Goal: Transaction & Acquisition: Book appointment/travel/reservation

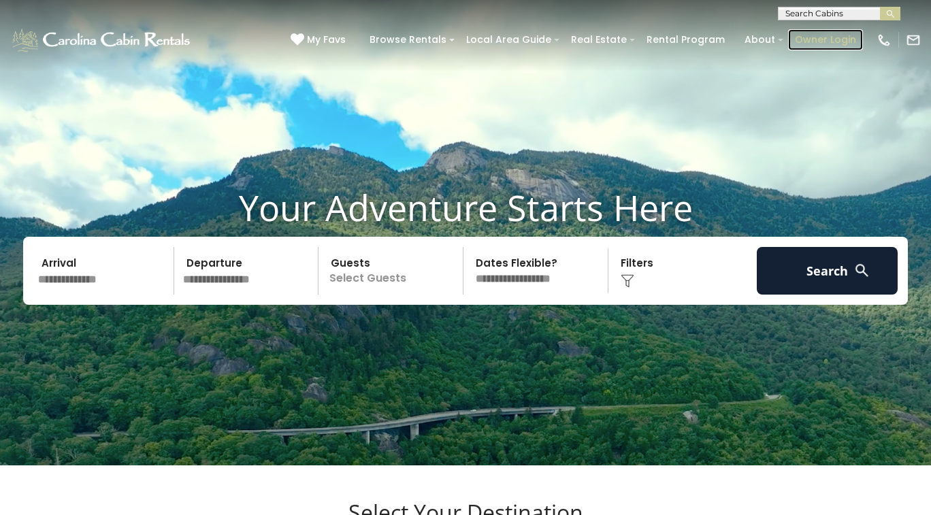
click at [824, 47] on link "Owner Login" at bounding box center [825, 39] width 75 height 21
click at [793, 12] on input "text" at bounding box center [837, 17] width 119 height 14
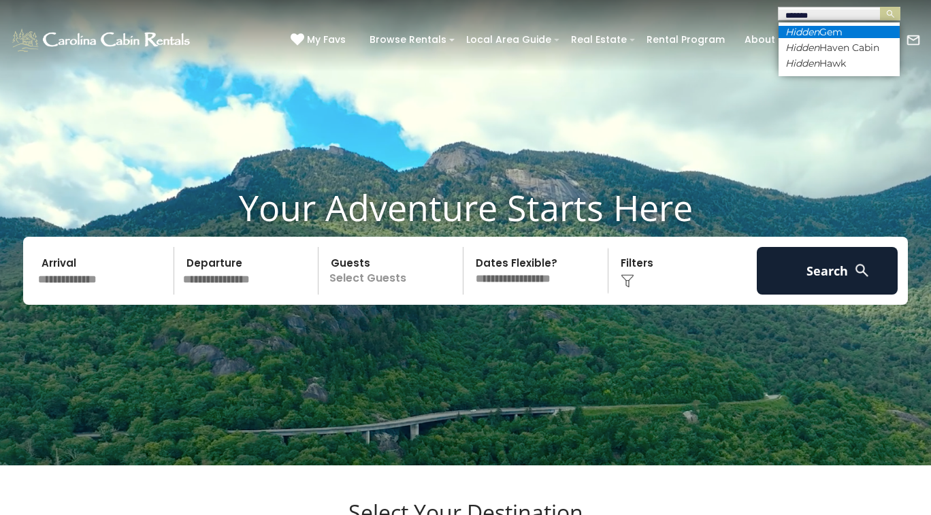
type input "******"
click at [799, 36] on em "Hidden" at bounding box center [802, 32] width 34 height 12
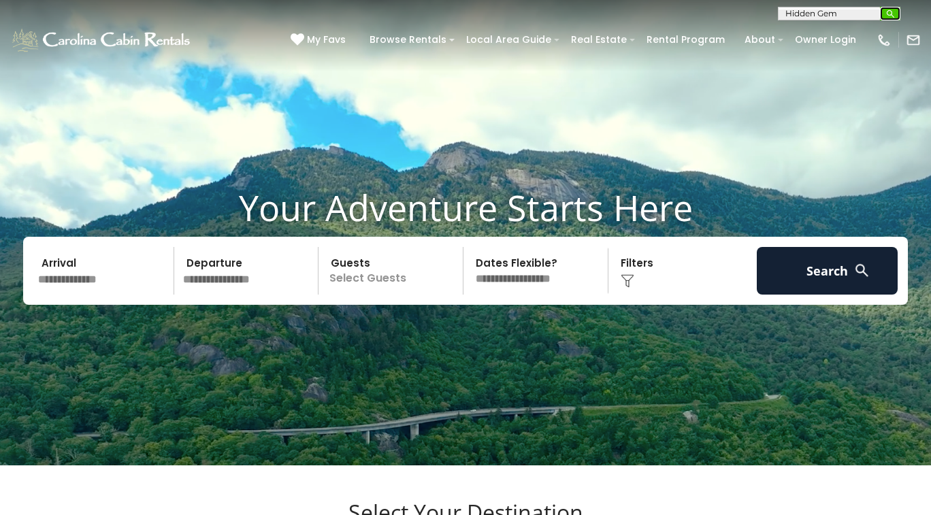
click at [886, 15] on img "submit" at bounding box center [890, 14] width 10 height 10
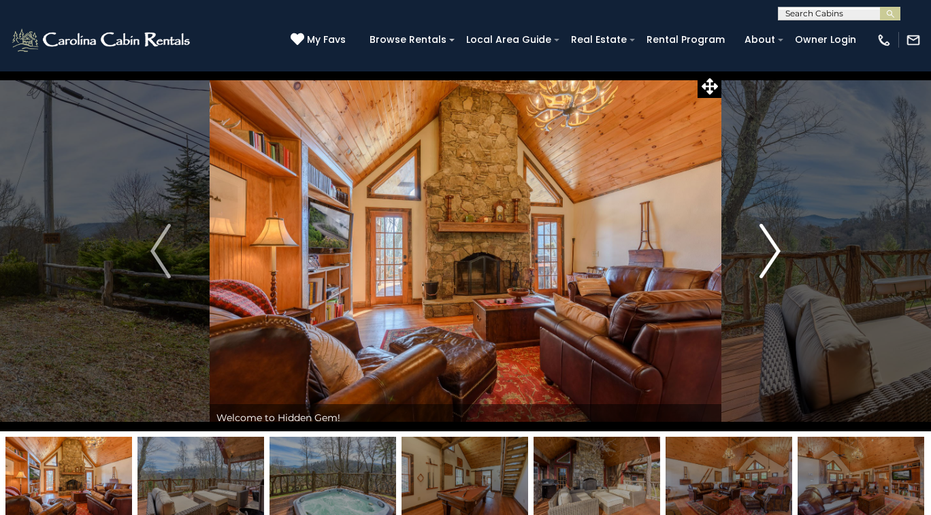
click at [774, 254] on img "Next" at bounding box center [770, 251] width 20 height 54
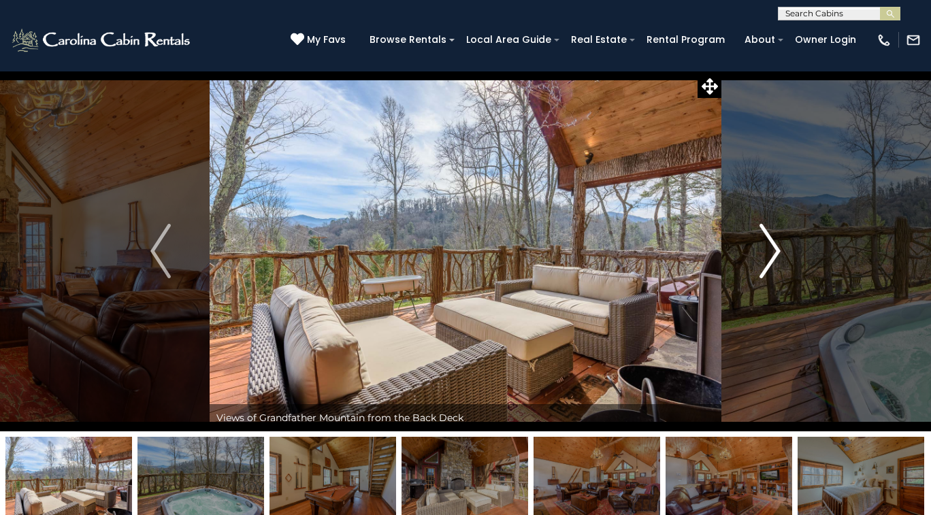
click at [774, 254] on img "Next" at bounding box center [770, 251] width 20 height 54
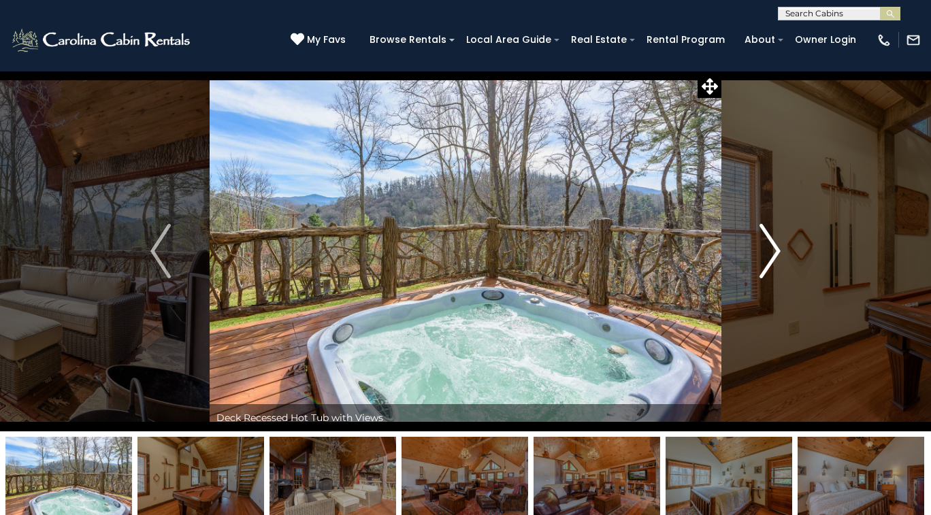
click at [774, 254] on img "Next" at bounding box center [770, 251] width 20 height 54
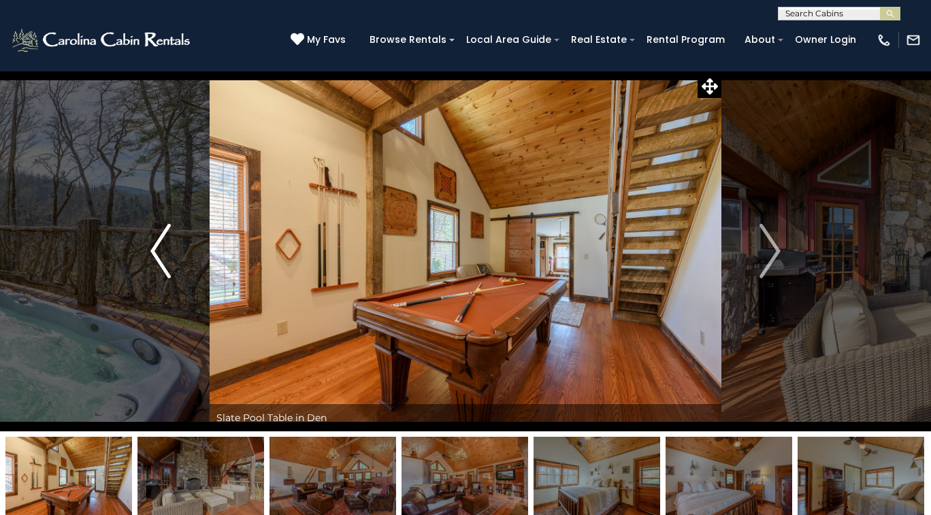
click at [170, 256] on img "Previous" at bounding box center [160, 251] width 20 height 54
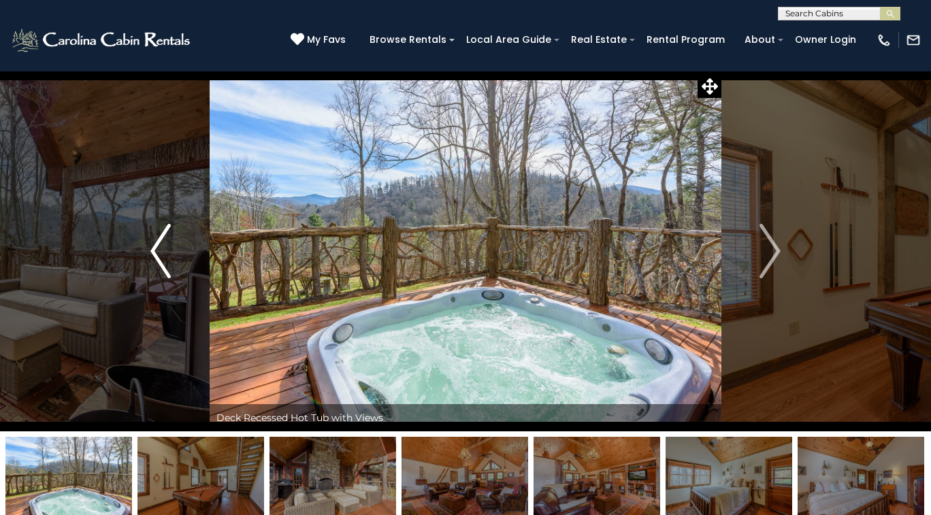
click at [163, 257] on img "Previous" at bounding box center [160, 251] width 20 height 54
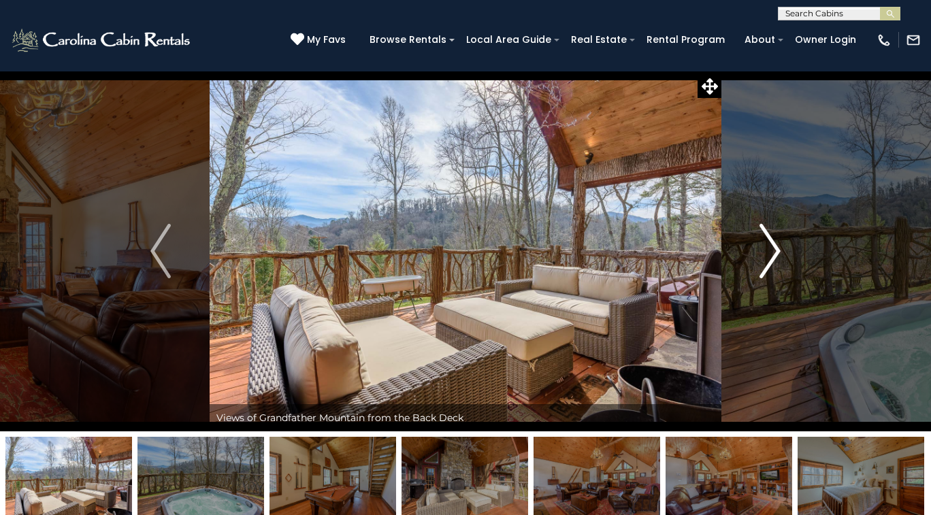
click at [772, 252] on img "Next" at bounding box center [770, 251] width 20 height 54
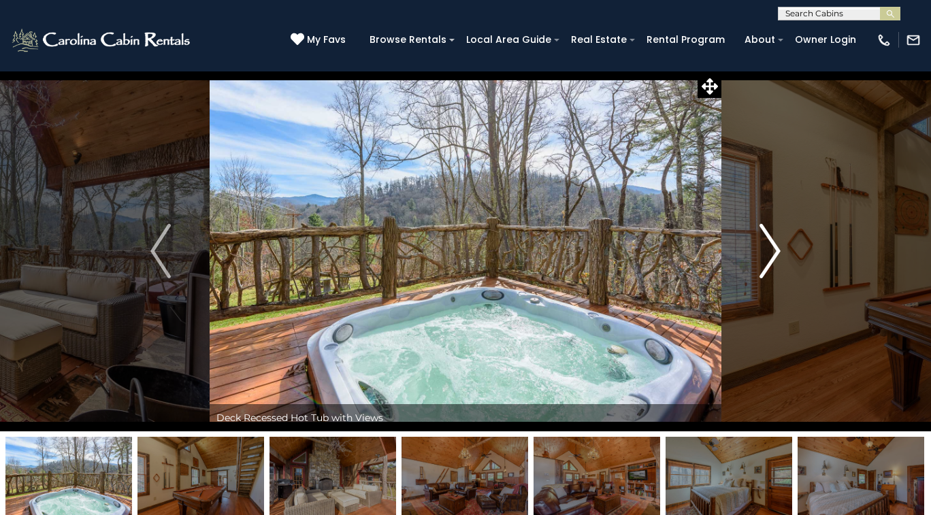
click at [770, 250] on img "Next" at bounding box center [770, 251] width 20 height 54
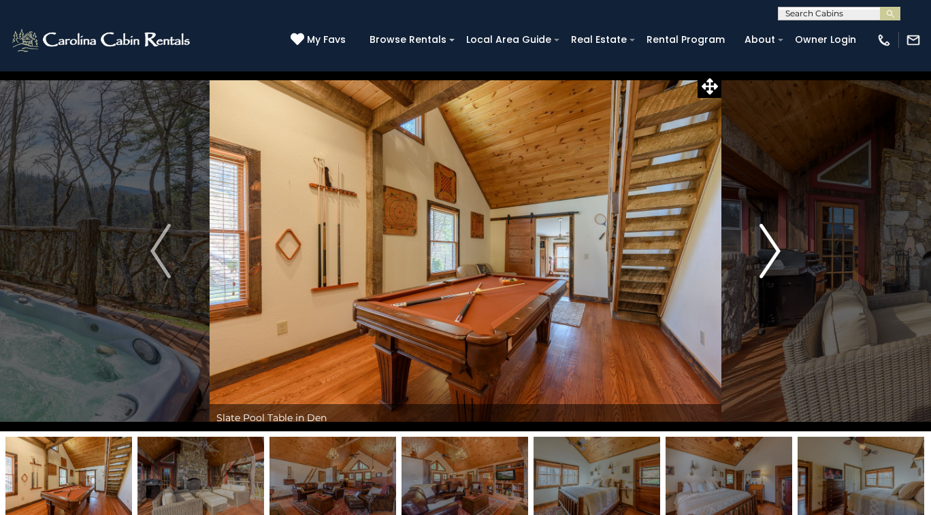
click at [770, 250] on img "Next" at bounding box center [770, 251] width 20 height 54
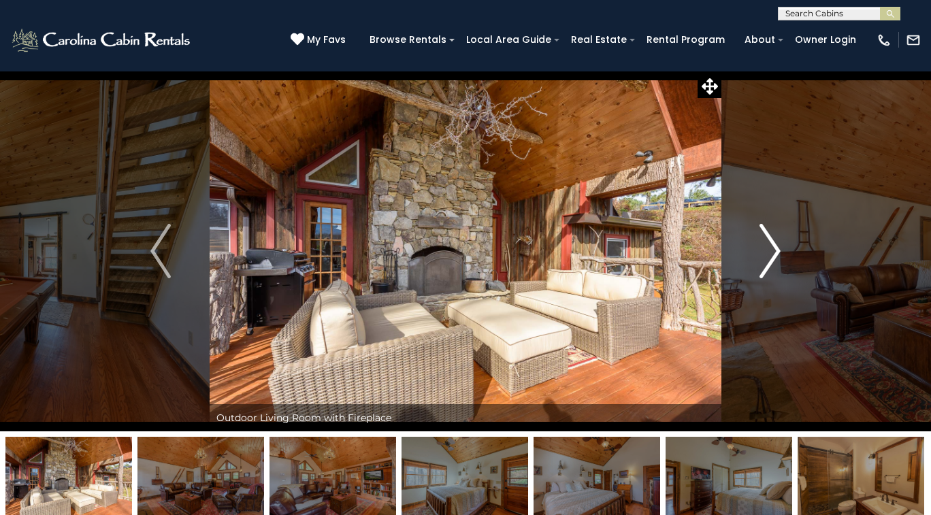
click at [770, 250] on img "Next" at bounding box center [770, 251] width 20 height 54
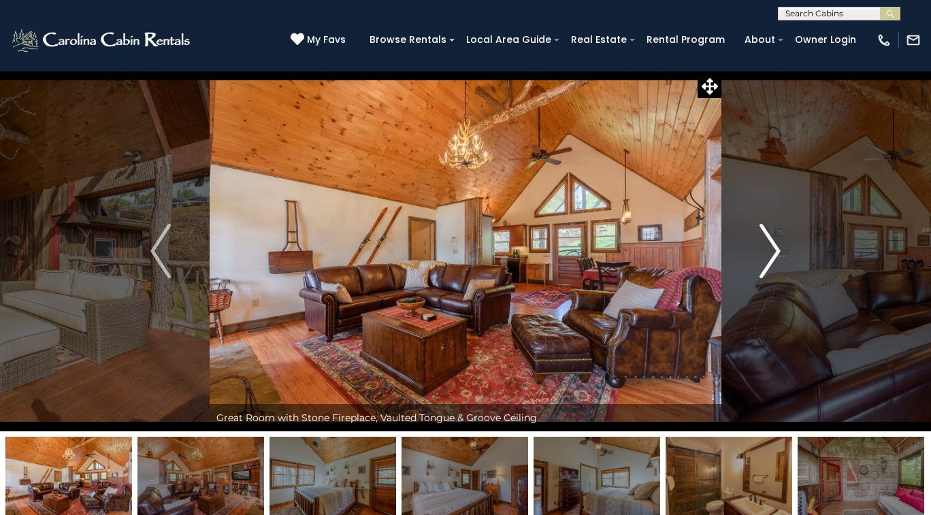
click at [770, 251] on img "Next" at bounding box center [770, 251] width 20 height 54
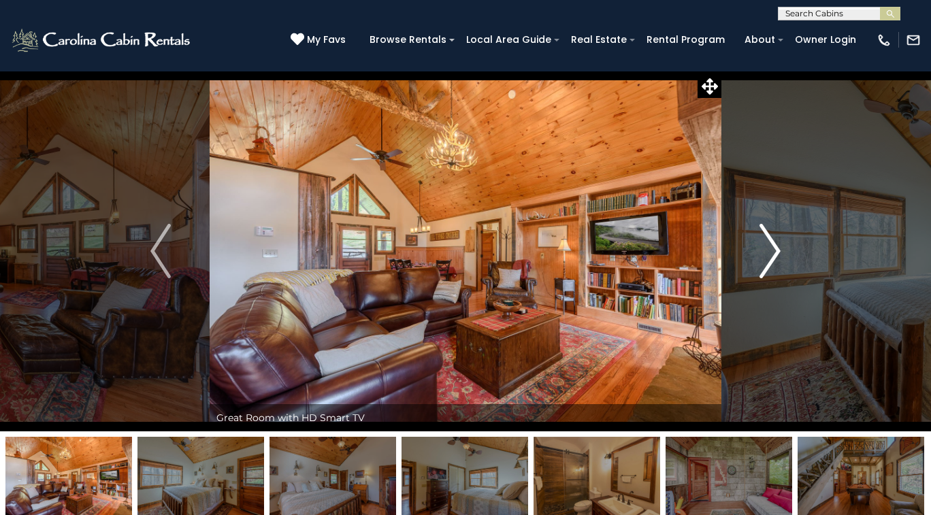
click at [770, 251] on img "Next" at bounding box center [770, 251] width 20 height 54
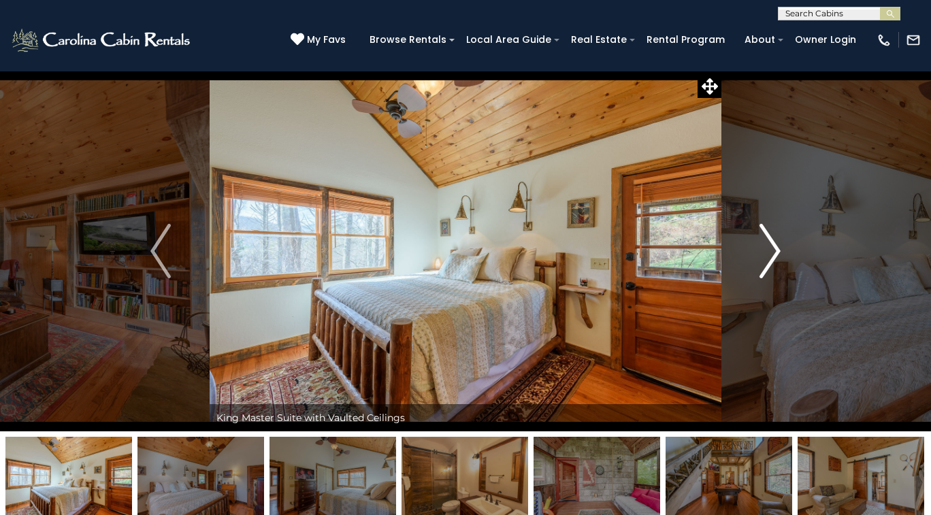
click at [770, 251] on img "Next" at bounding box center [770, 251] width 20 height 54
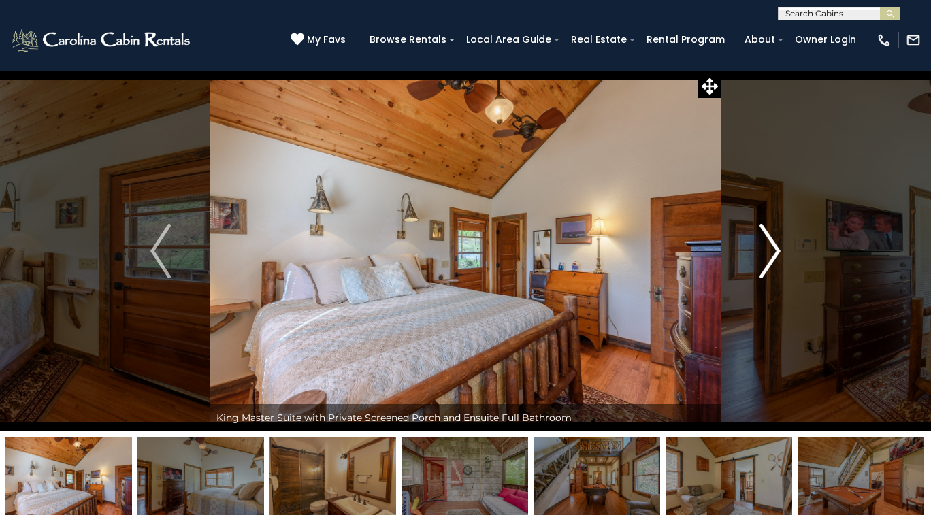
click at [770, 252] on img "Next" at bounding box center [770, 251] width 20 height 54
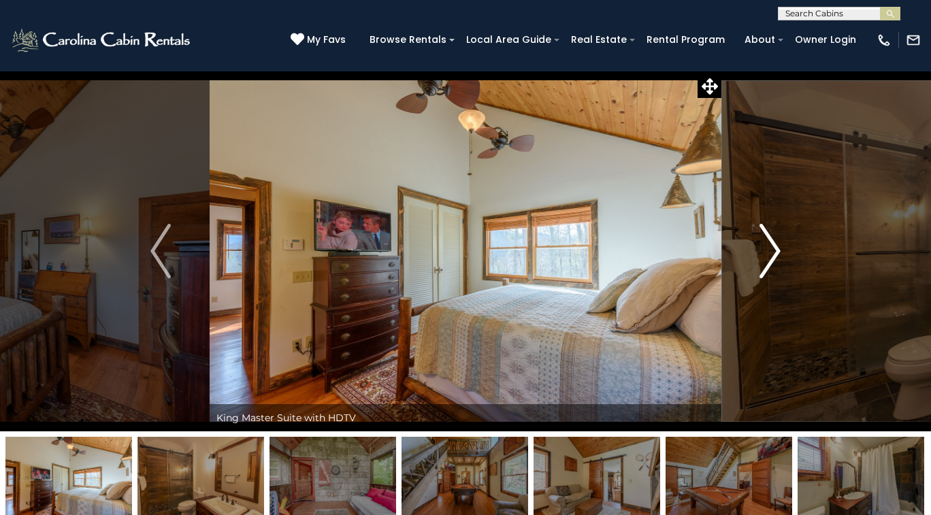
click at [770, 252] on img "Next" at bounding box center [770, 251] width 20 height 54
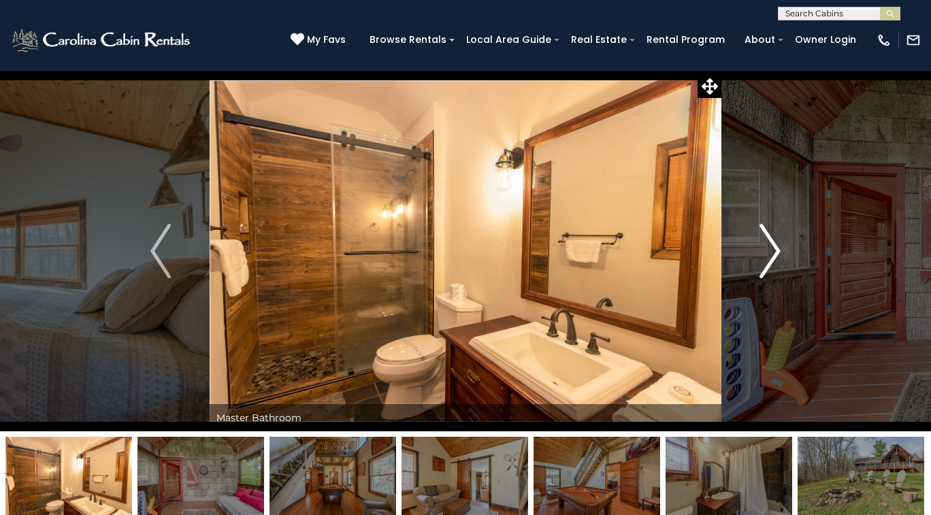
click at [770, 252] on img "Next" at bounding box center [770, 251] width 20 height 54
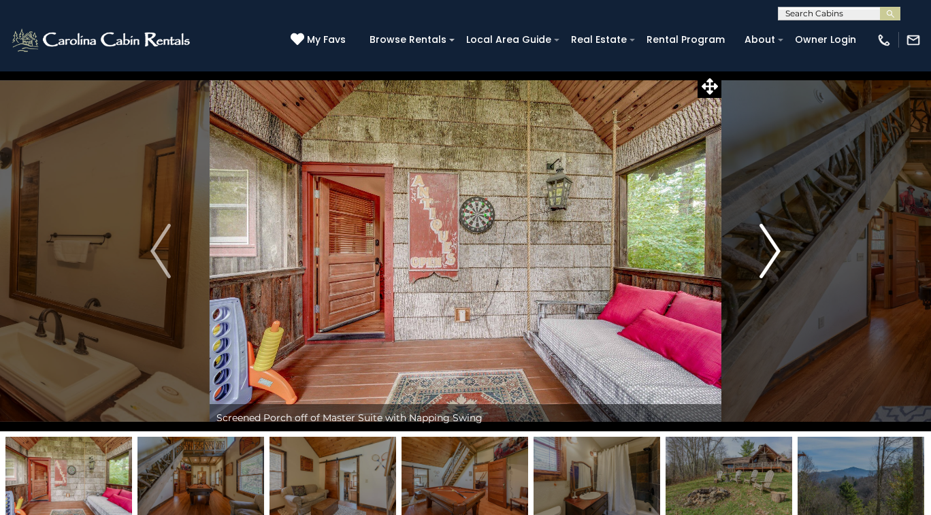
click at [770, 252] on img "Next" at bounding box center [770, 251] width 20 height 54
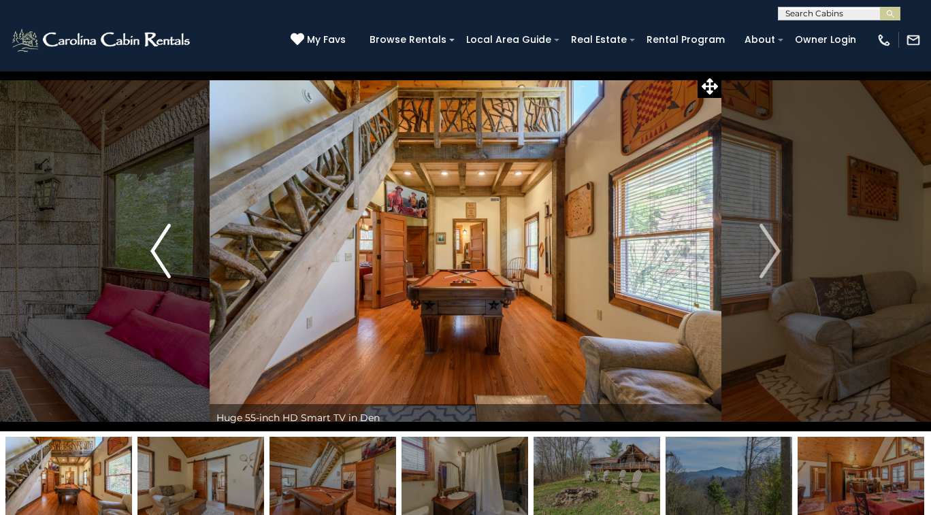
click at [156, 244] on img "Previous" at bounding box center [160, 251] width 20 height 54
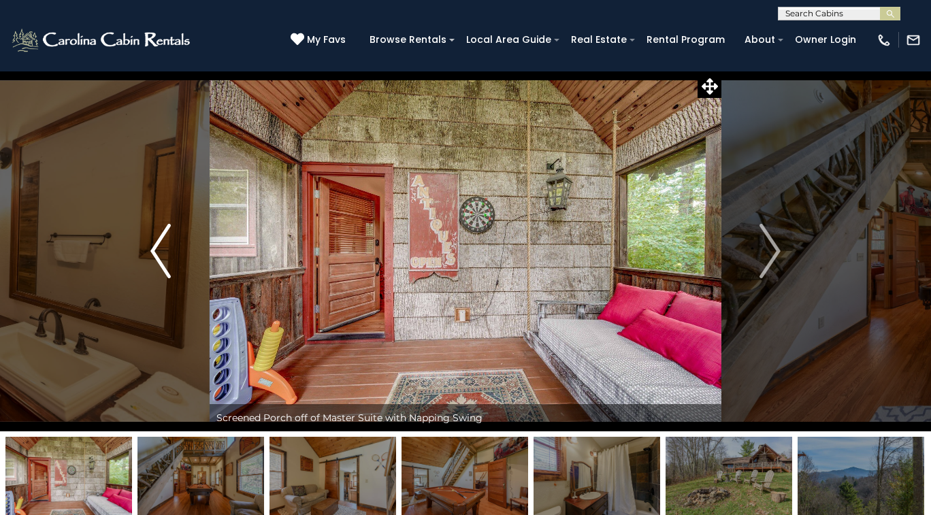
click at [156, 244] on img "Previous" at bounding box center [160, 251] width 20 height 54
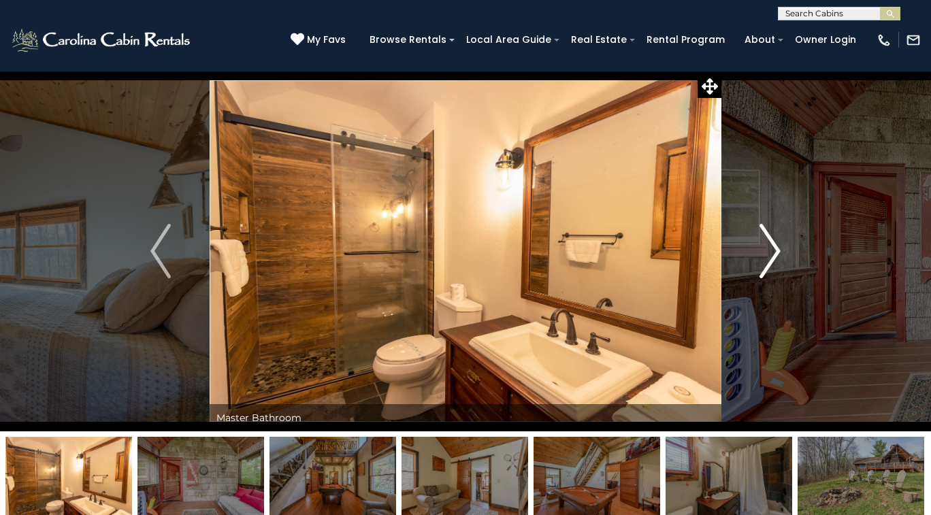
click at [774, 260] on img "Next" at bounding box center [770, 251] width 20 height 54
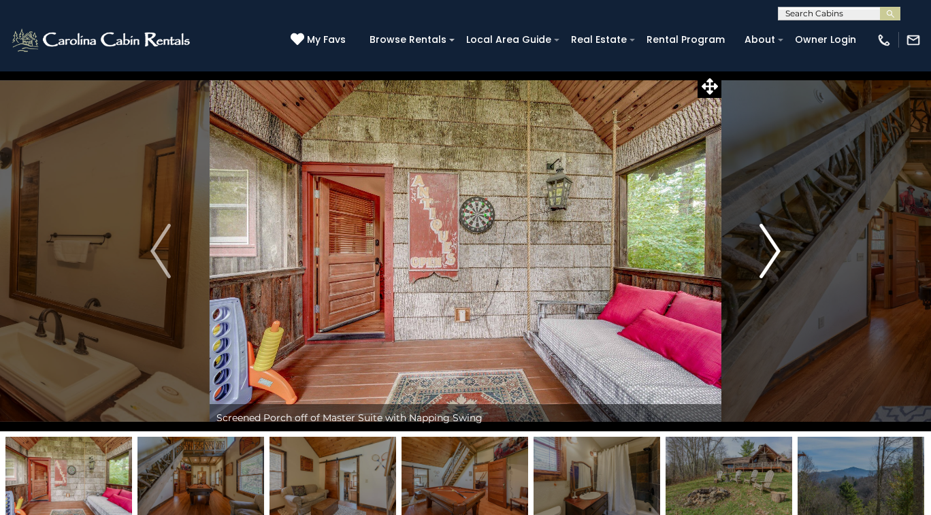
click at [747, 256] on button "Next" at bounding box center [769, 251] width 97 height 361
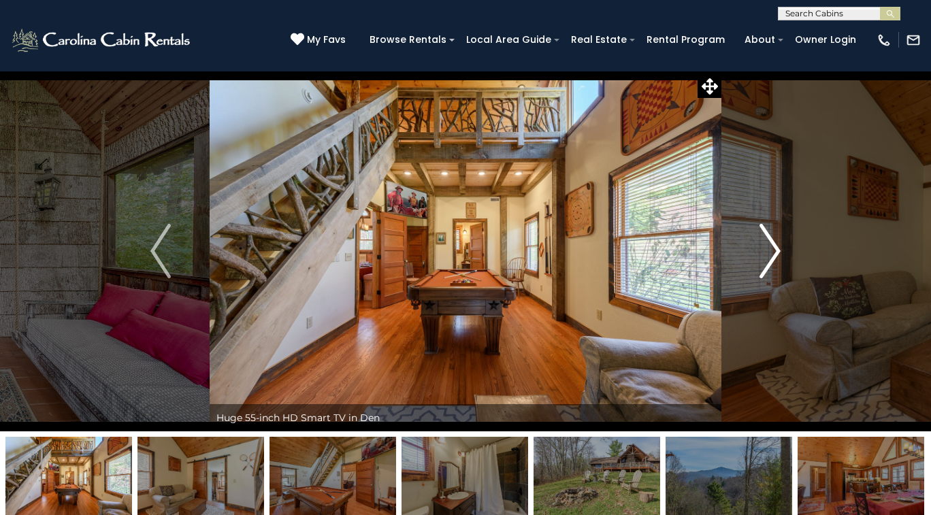
click at [747, 256] on button "Next" at bounding box center [769, 251] width 97 height 361
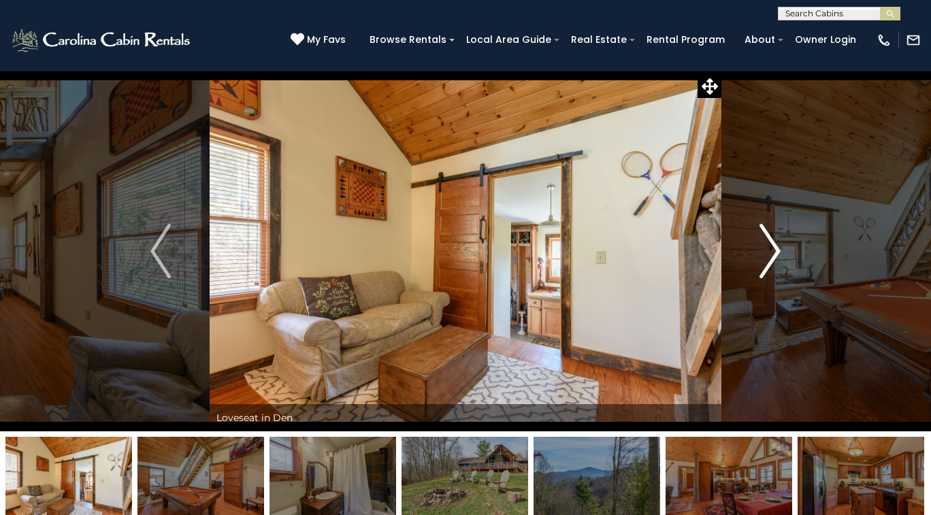
click at [748, 257] on button "Next" at bounding box center [769, 251] width 97 height 361
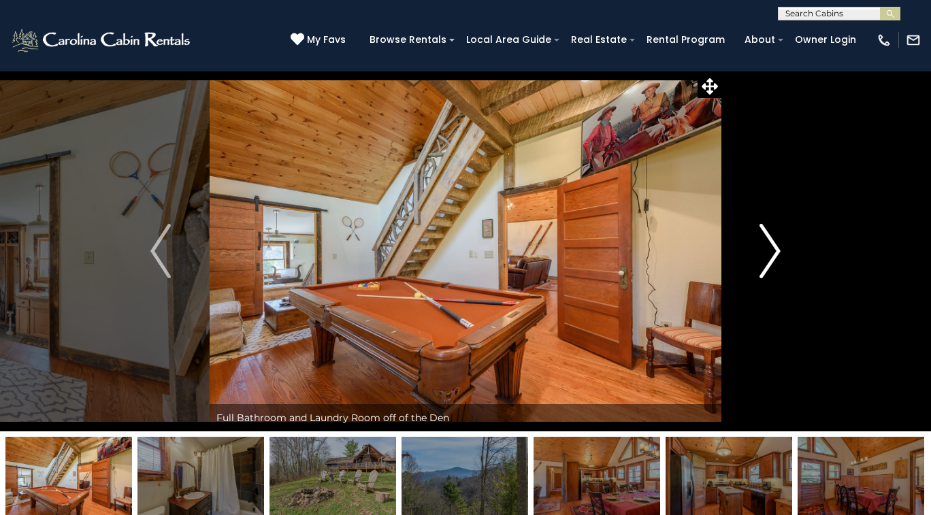
click at [748, 257] on button "Next" at bounding box center [769, 251] width 97 height 361
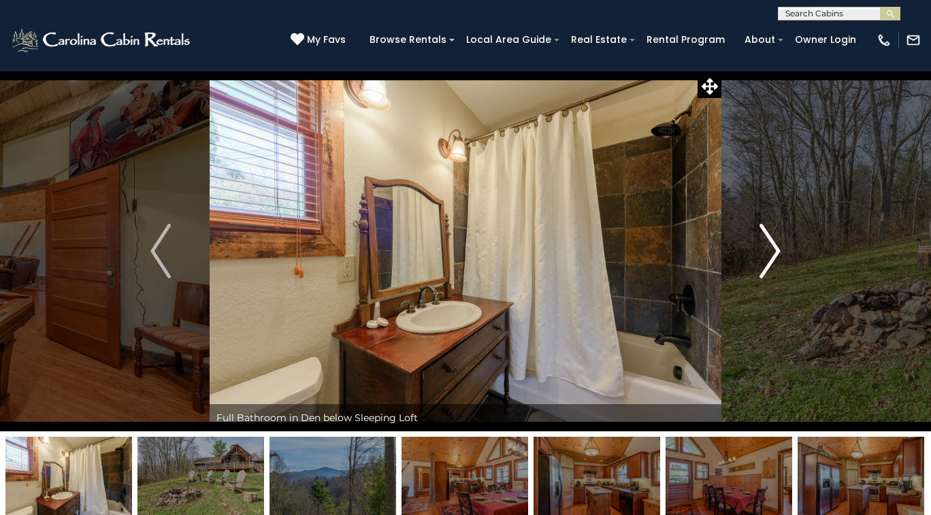
click at [748, 257] on button "Next" at bounding box center [769, 251] width 97 height 361
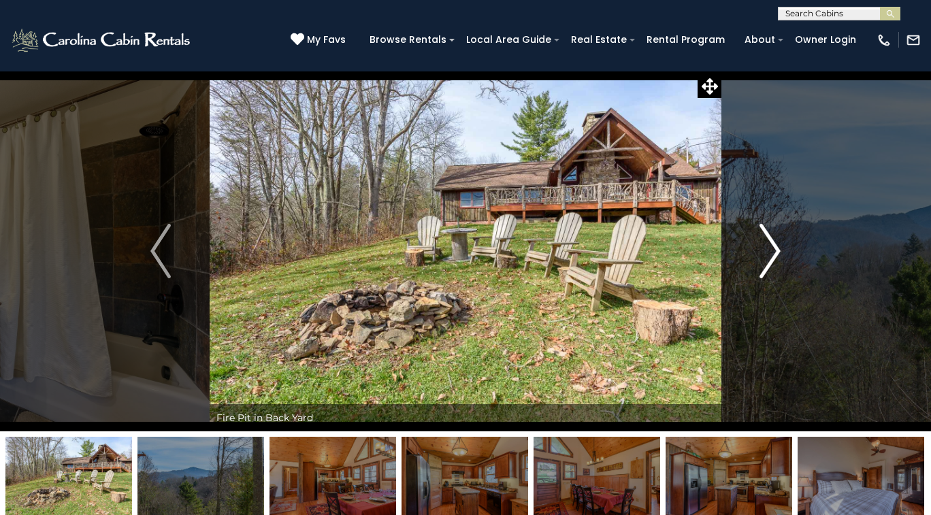
click at [748, 257] on button "Next" at bounding box center [769, 251] width 97 height 361
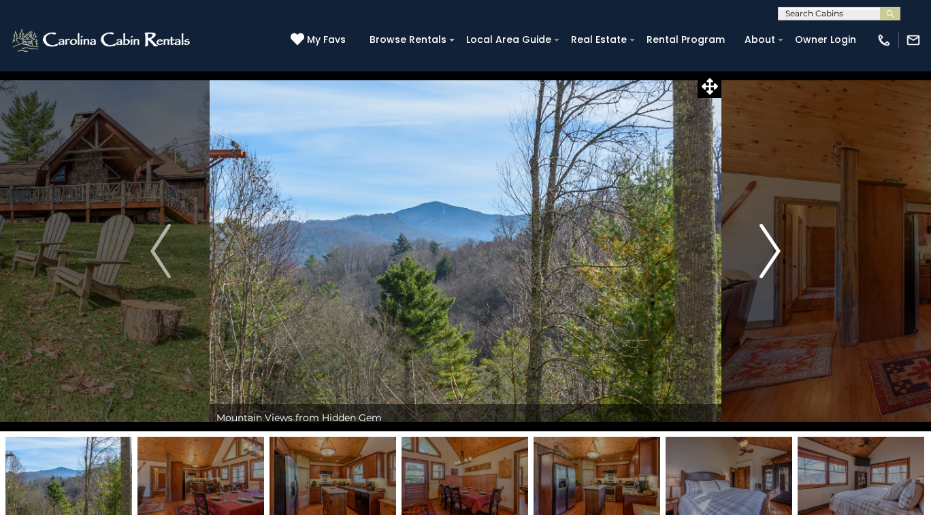
click at [748, 257] on button "Next" at bounding box center [769, 251] width 97 height 361
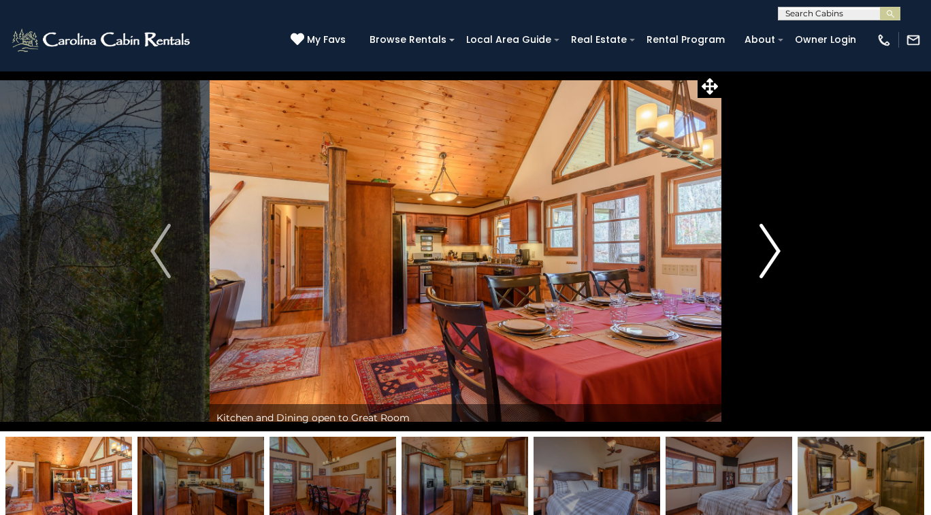
click at [748, 257] on button "Next" at bounding box center [769, 251] width 97 height 361
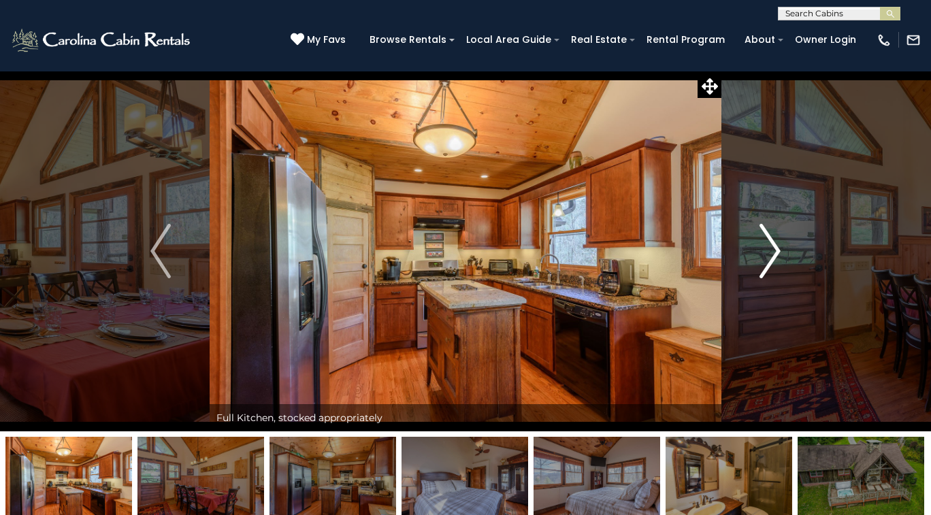
click at [747, 257] on button "Next" at bounding box center [769, 251] width 97 height 361
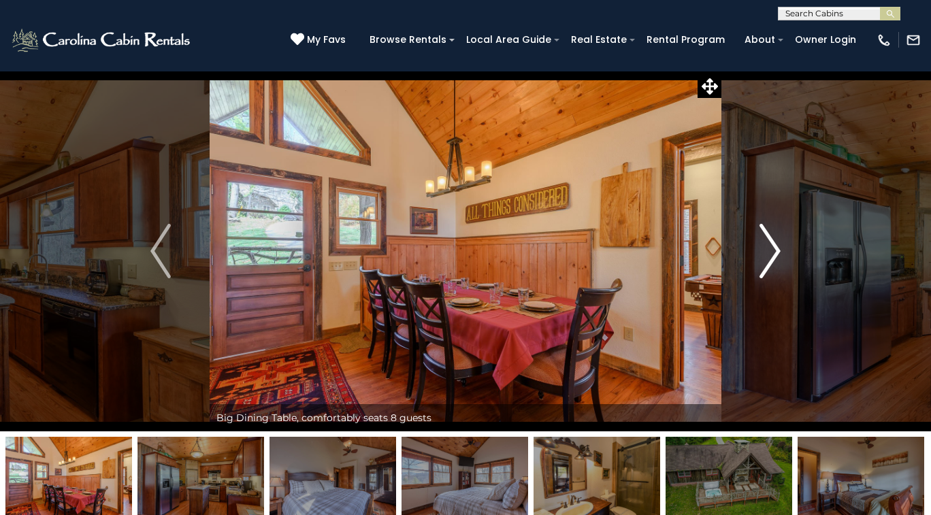
click at [746, 257] on button "Next" at bounding box center [769, 251] width 97 height 361
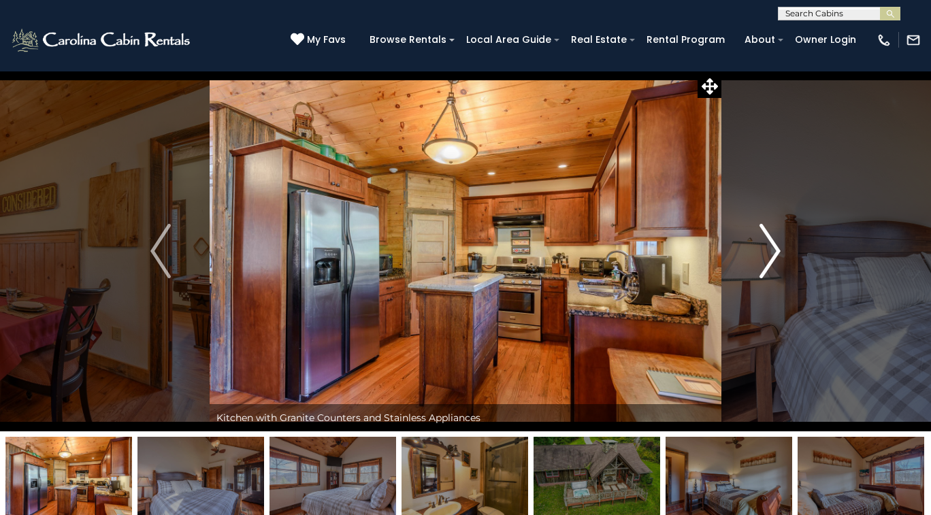
click at [746, 257] on button "Next" at bounding box center [769, 251] width 97 height 361
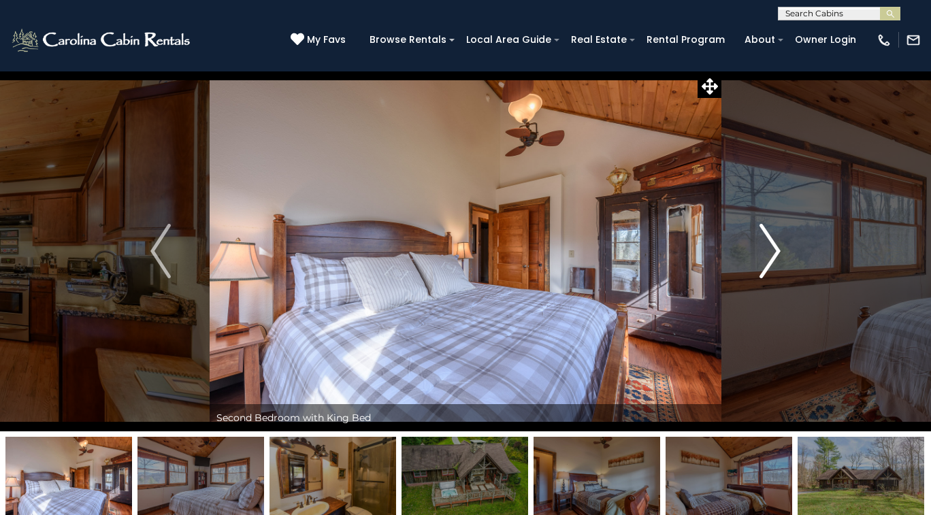
click at [746, 257] on button "Next" at bounding box center [769, 251] width 97 height 361
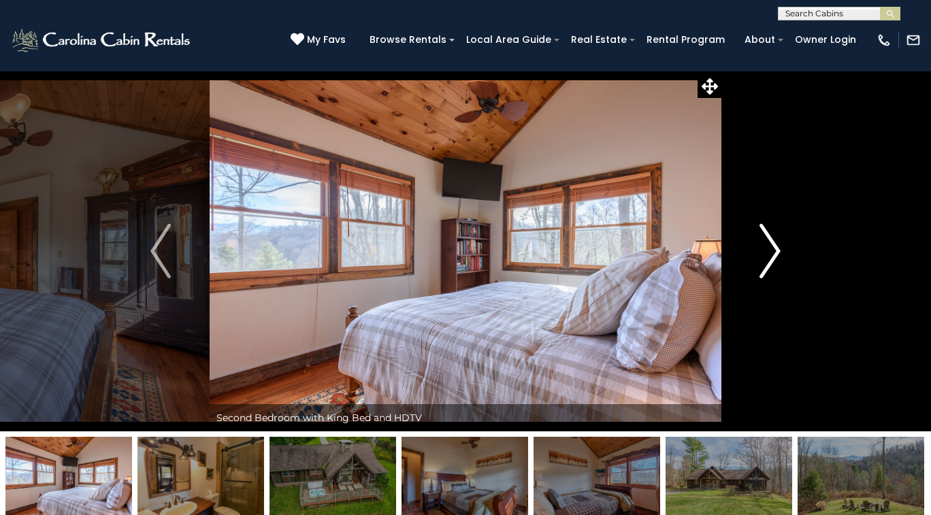
click at [746, 257] on button "Next" at bounding box center [769, 251] width 97 height 361
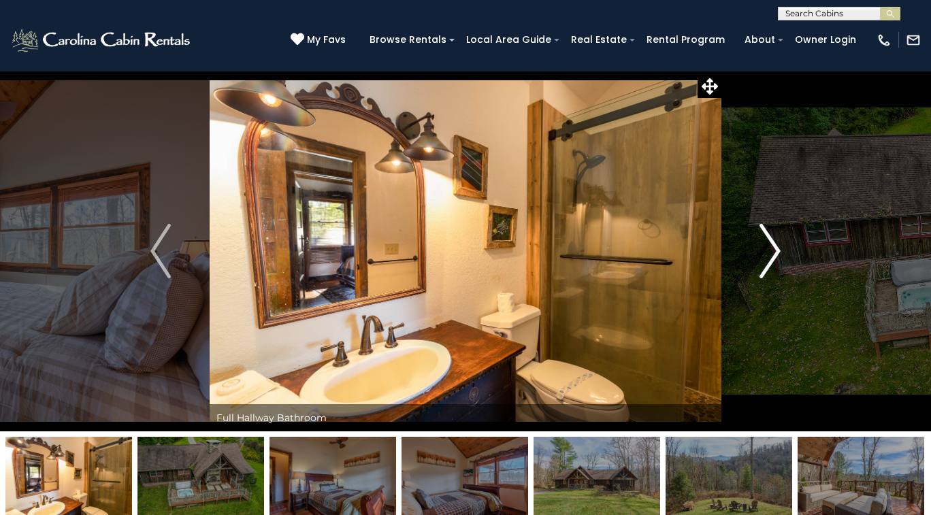
click at [746, 257] on button "Next" at bounding box center [769, 251] width 97 height 361
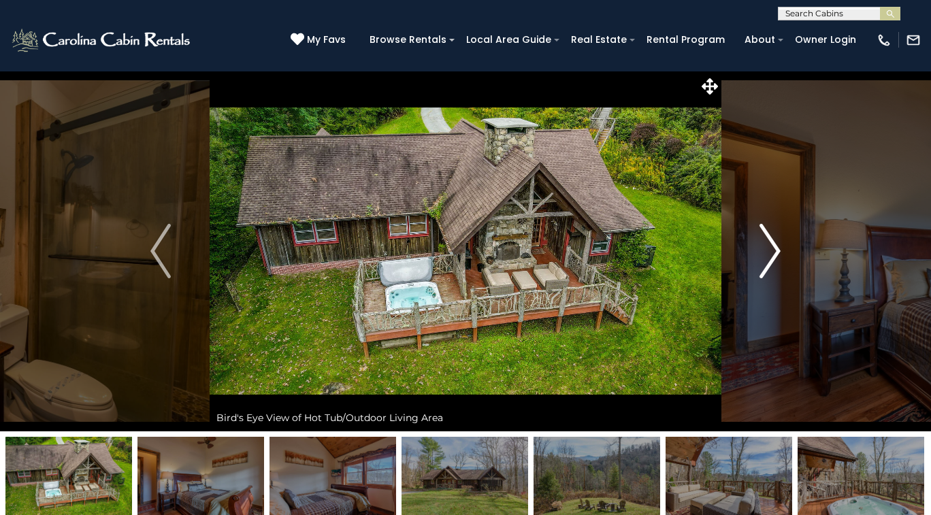
click at [746, 257] on button "Next" at bounding box center [769, 251] width 97 height 361
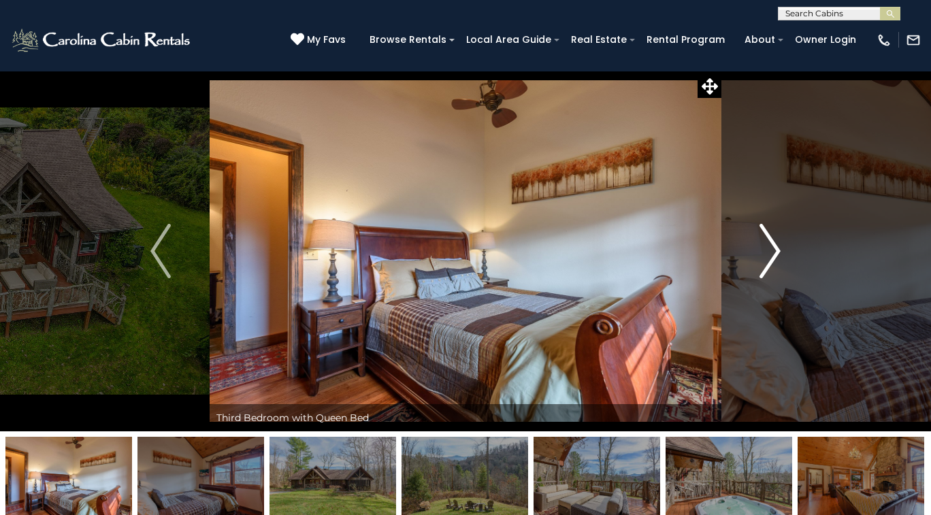
click at [746, 257] on button "Next" at bounding box center [769, 251] width 97 height 361
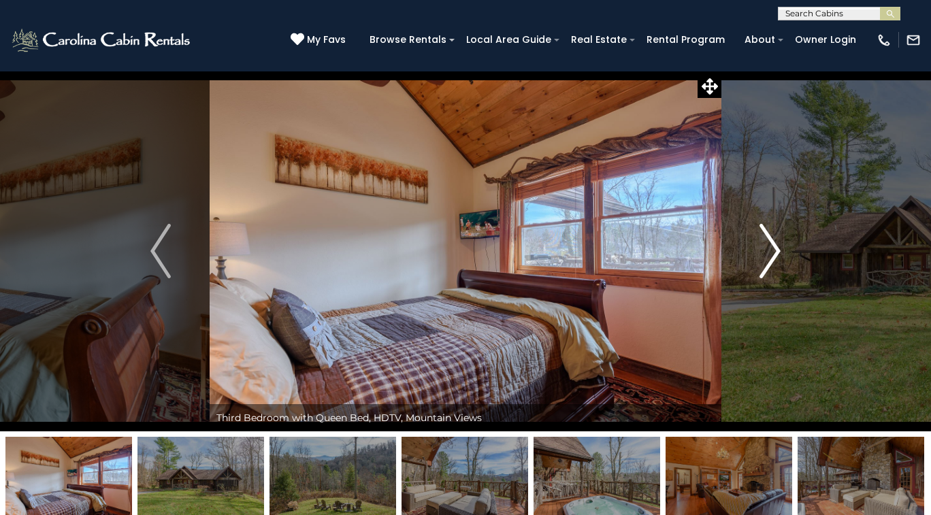
click at [746, 257] on button "Next" at bounding box center [769, 251] width 97 height 361
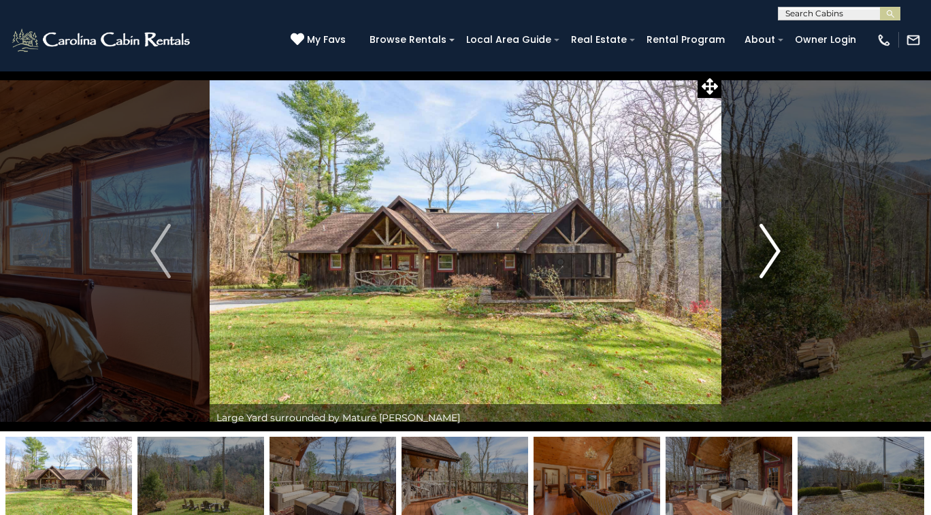
click at [763, 242] on img "Next" at bounding box center [770, 251] width 20 height 54
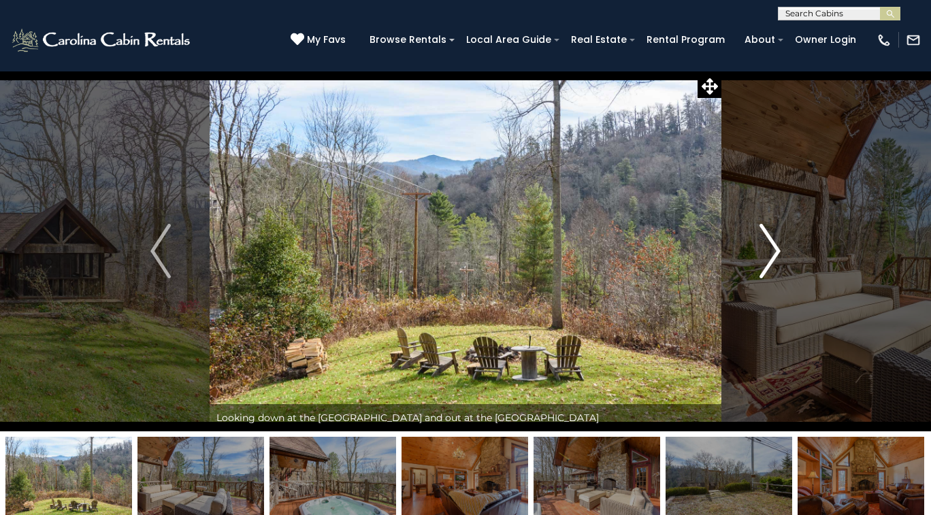
click at [763, 242] on img "Next" at bounding box center [770, 251] width 20 height 54
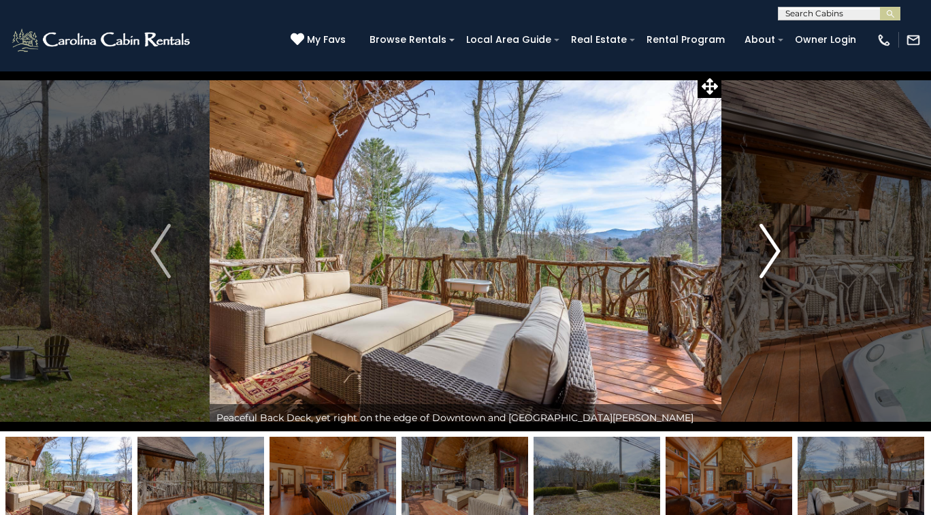
click at [763, 242] on img "Next" at bounding box center [770, 251] width 20 height 54
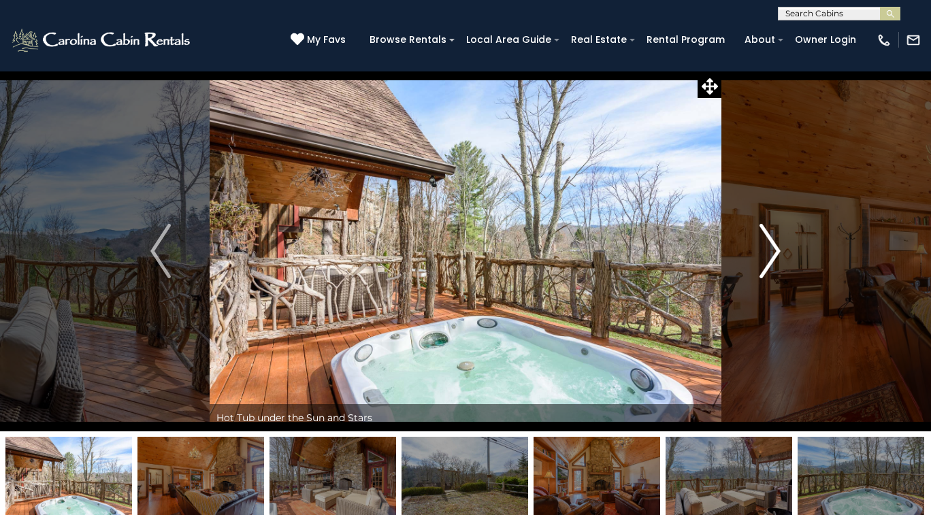
click at [763, 242] on img "Next" at bounding box center [770, 251] width 20 height 54
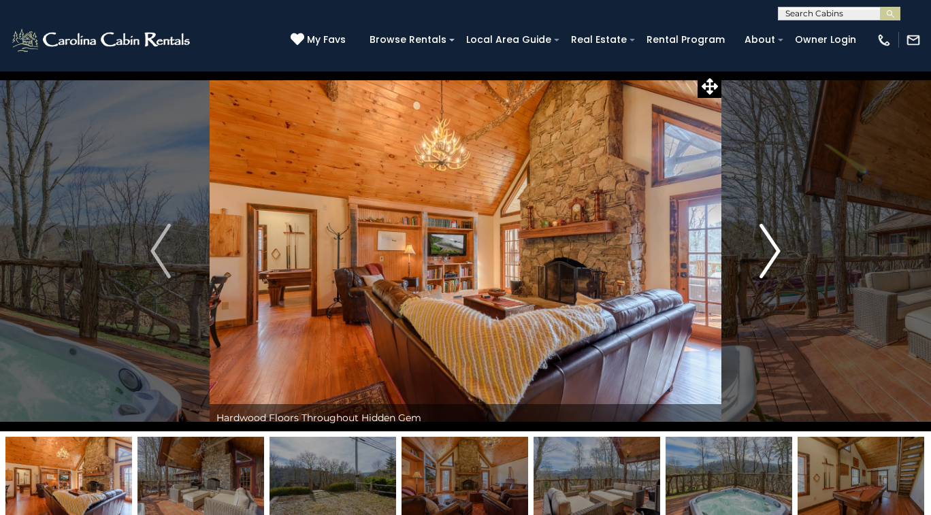
click at [763, 242] on img "Next" at bounding box center [770, 251] width 20 height 54
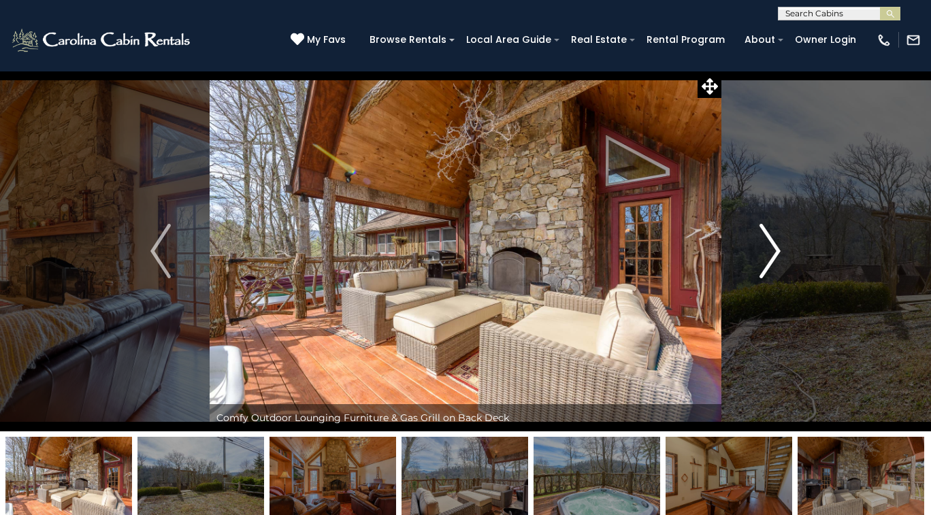
click at [763, 242] on img "Next" at bounding box center [770, 251] width 20 height 54
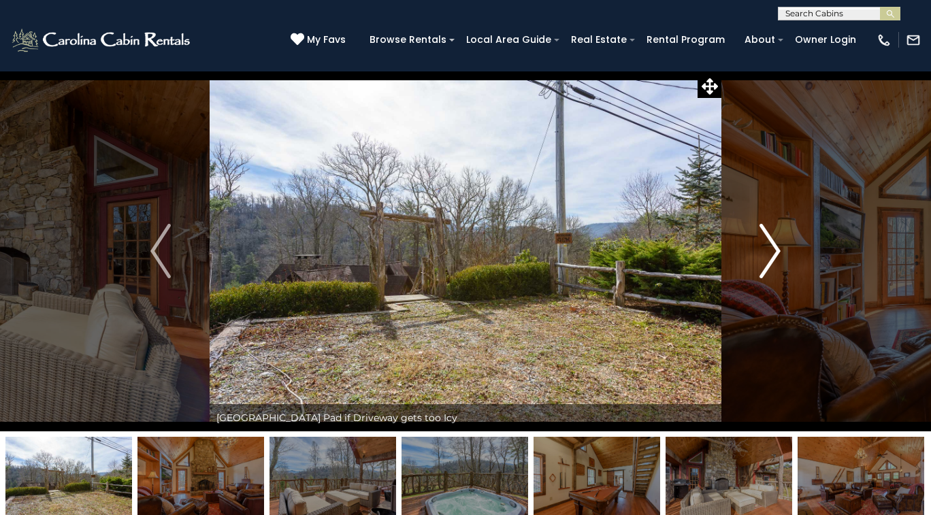
click at [763, 242] on img "Next" at bounding box center [770, 251] width 20 height 54
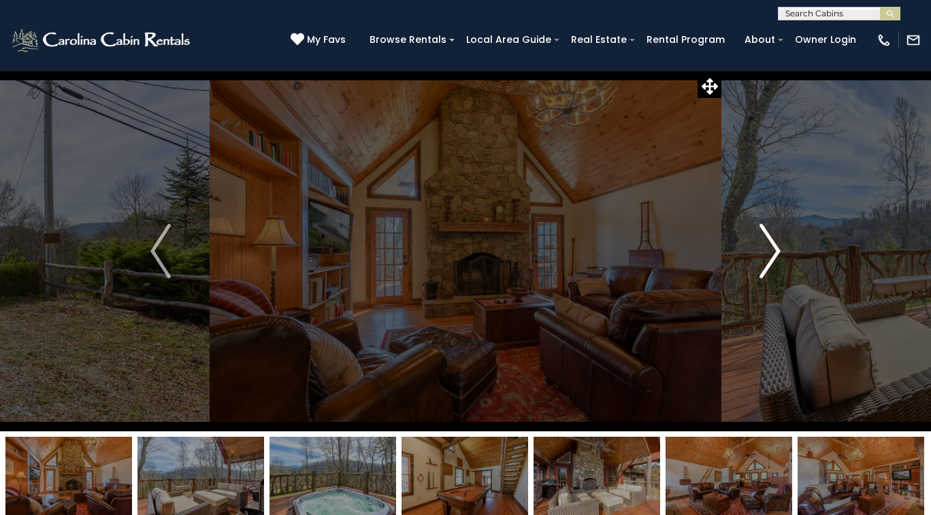
click at [763, 242] on img "Next" at bounding box center [770, 251] width 20 height 54
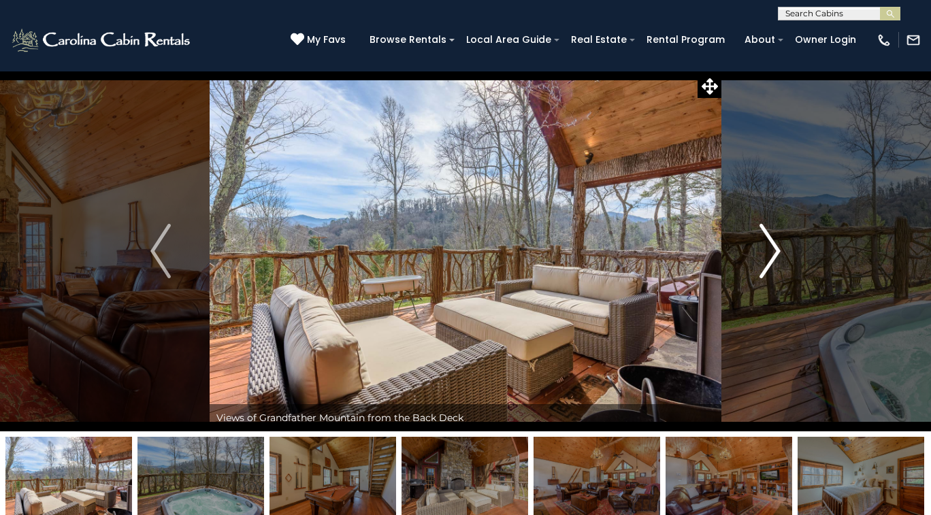
click at [763, 242] on img "Next" at bounding box center [770, 251] width 20 height 54
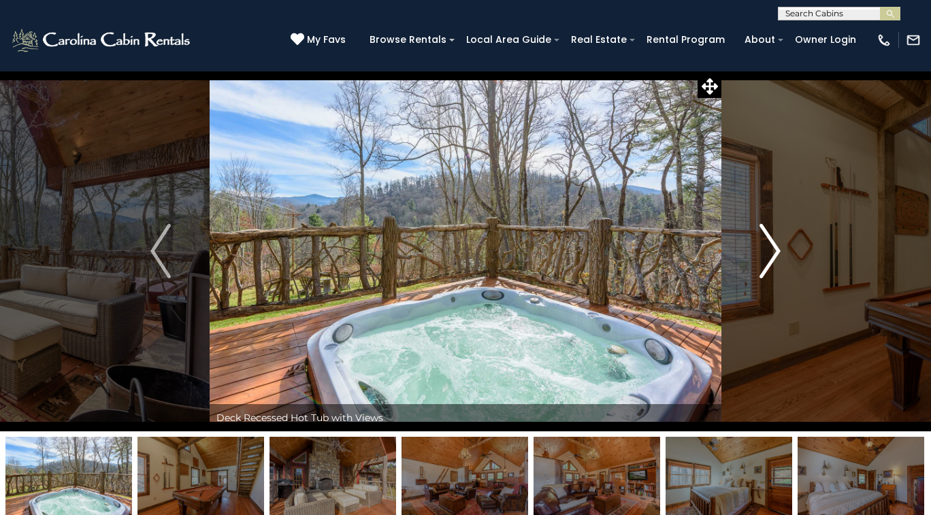
click at [763, 242] on img "Next" at bounding box center [770, 251] width 20 height 54
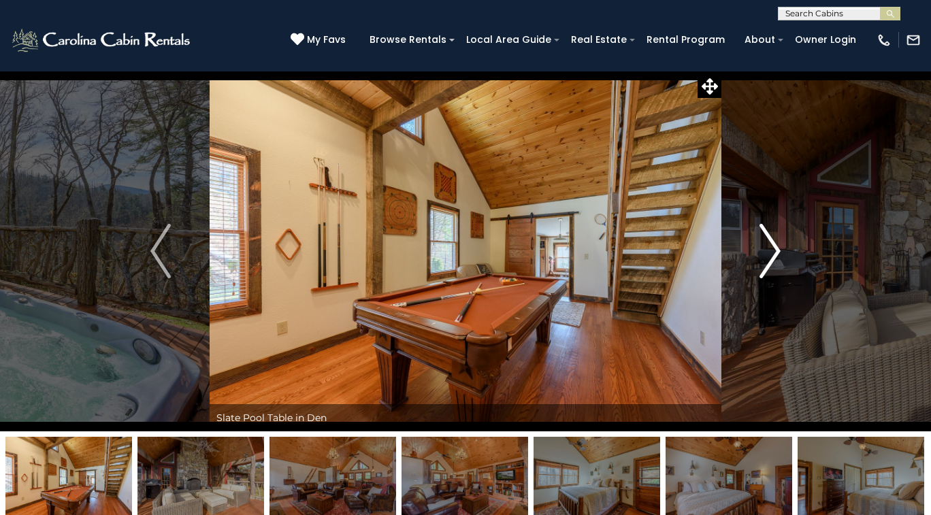
click at [763, 242] on img "Next" at bounding box center [770, 251] width 20 height 54
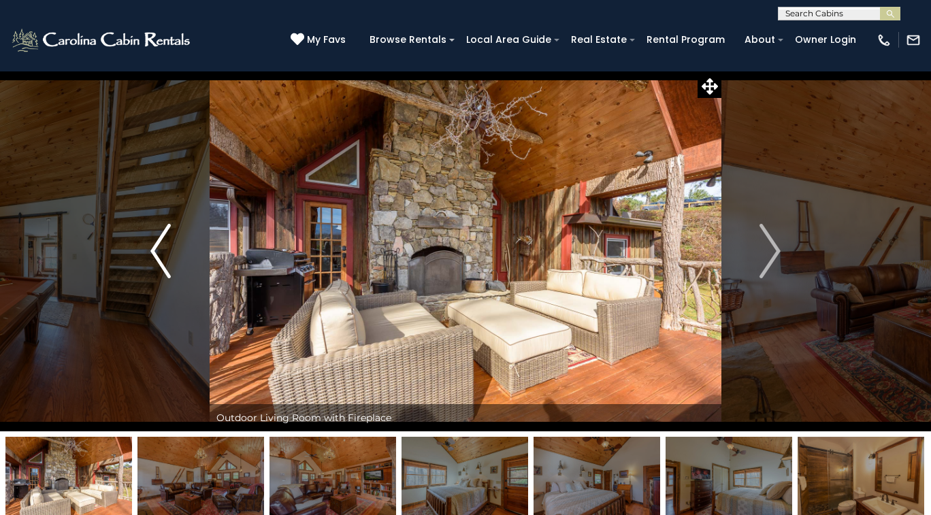
click at [166, 246] on img "Previous" at bounding box center [160, 251] width 20 height 54
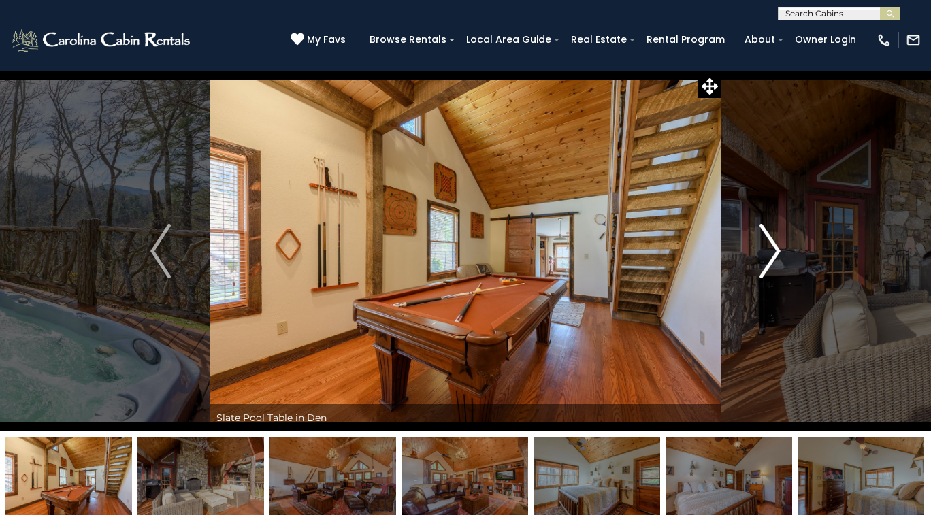
click at [772, 251] on img "Next" at bounding box center [770, 251] width 20 height 54
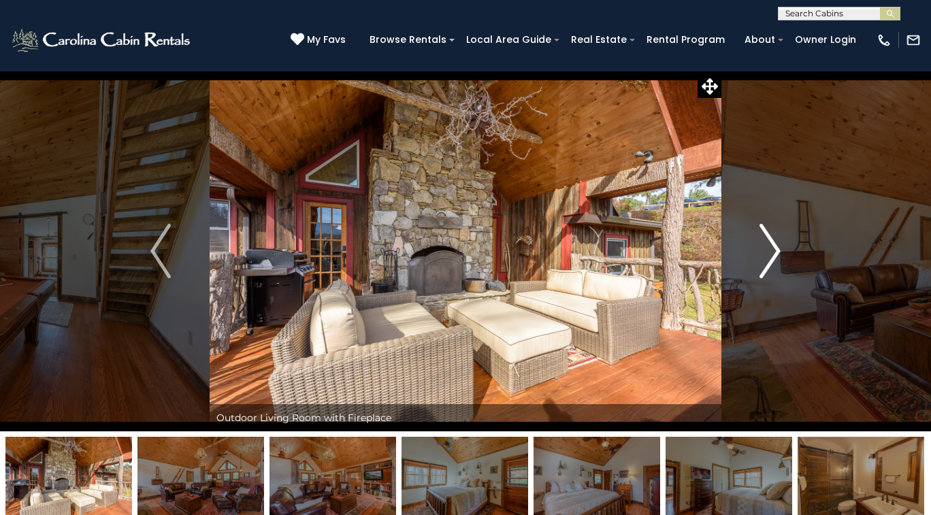
click at [772, 251] on img "Next" at bounding box center [770, 251] width 20 height 54
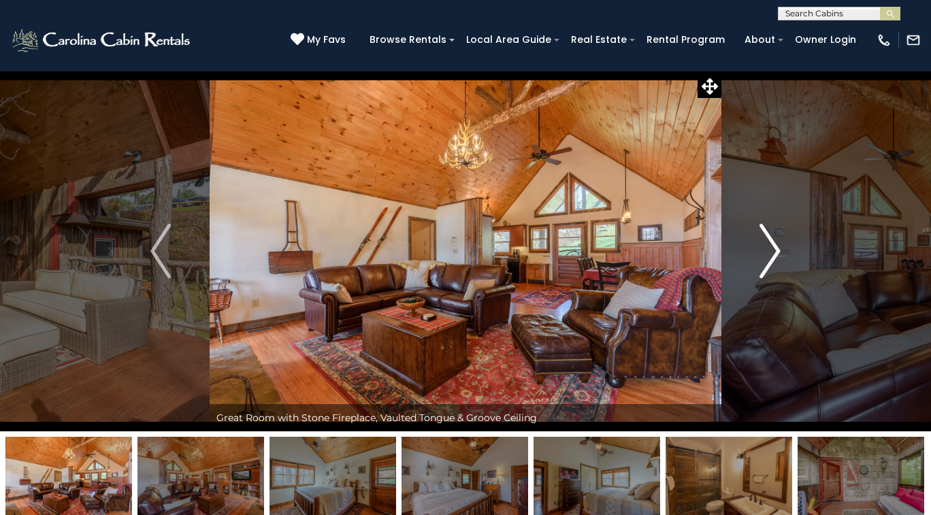
click at [772, 251] on img "Next" at bounding box center [770, 251] width 20 height 54
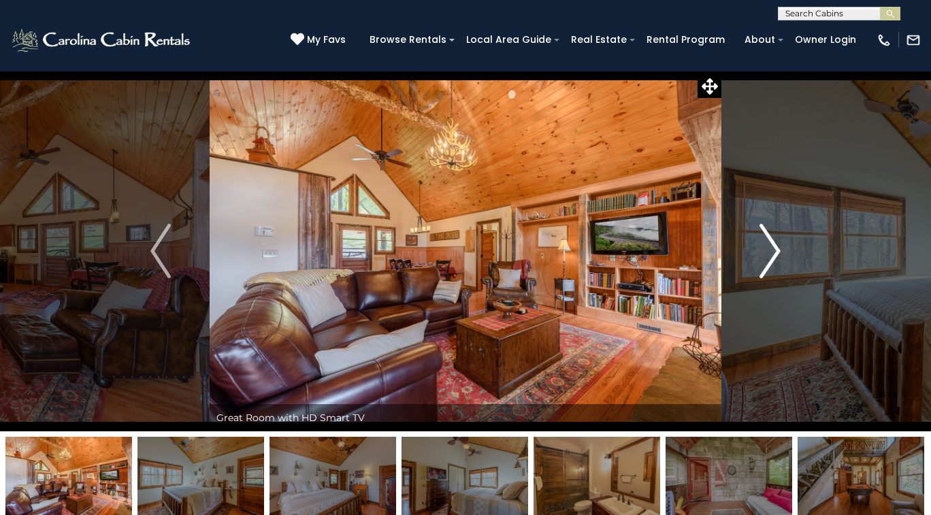
click at [772, 251] on img "Next" at bounding box center [770, 251] width 20 height 54
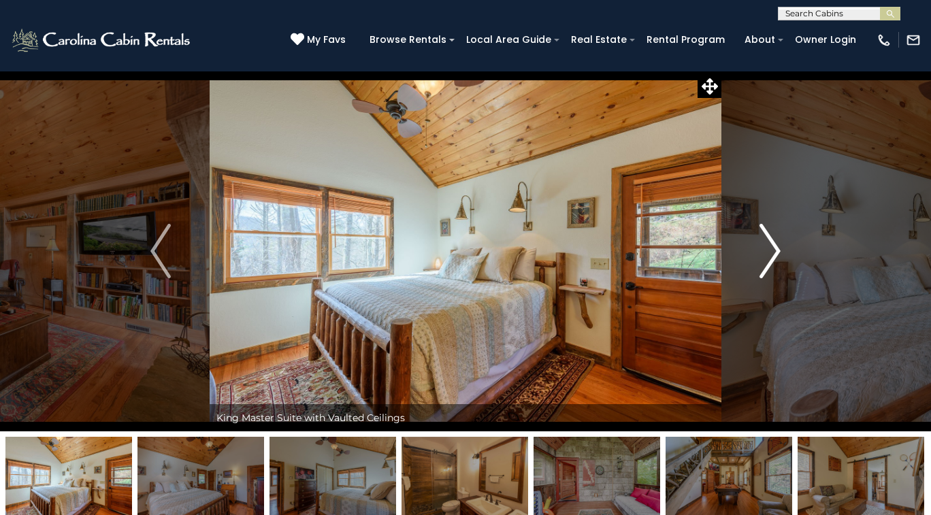
click at [772, 251] on img "Next" at bounding box center [770, 251] width 20 height 54
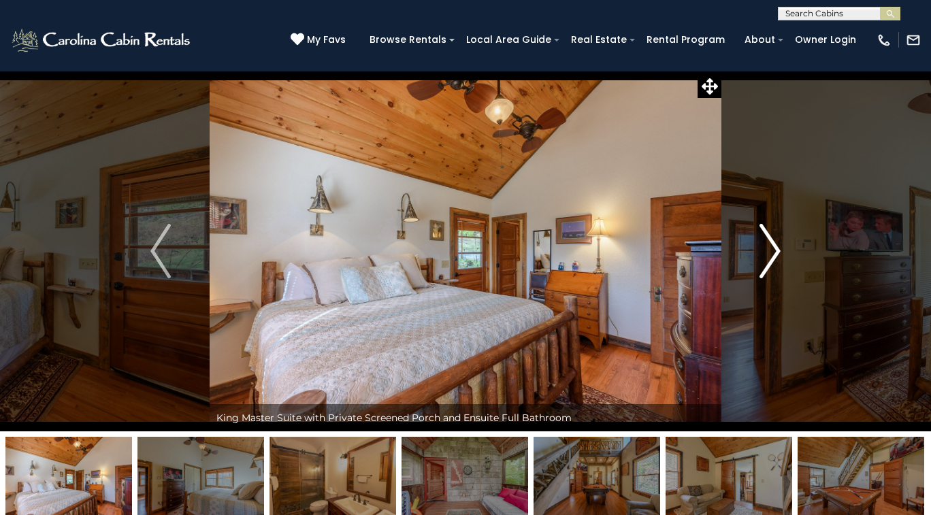
click at [772, 247] on img "Next" at bounding box center [770, 251] width 20 height 54
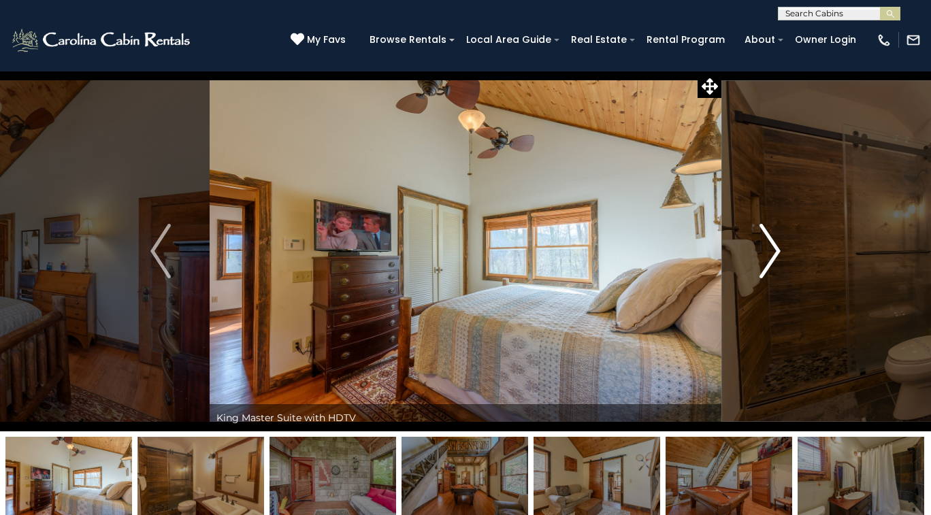
click at [772, 247] on img "Next" at bounding box center [770, 251] width 20 height 54
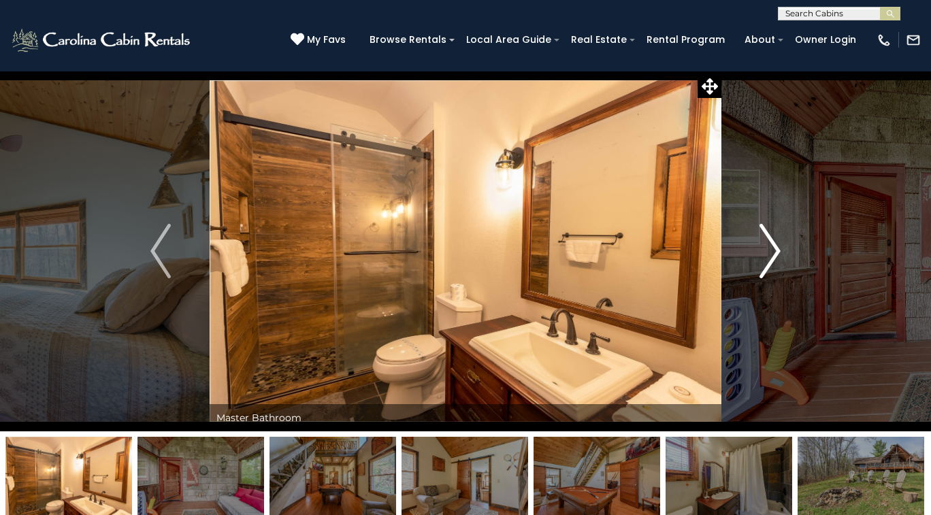
click at [772, 247] on img "Next" at bounding box center [770, 251] width 20 height 54
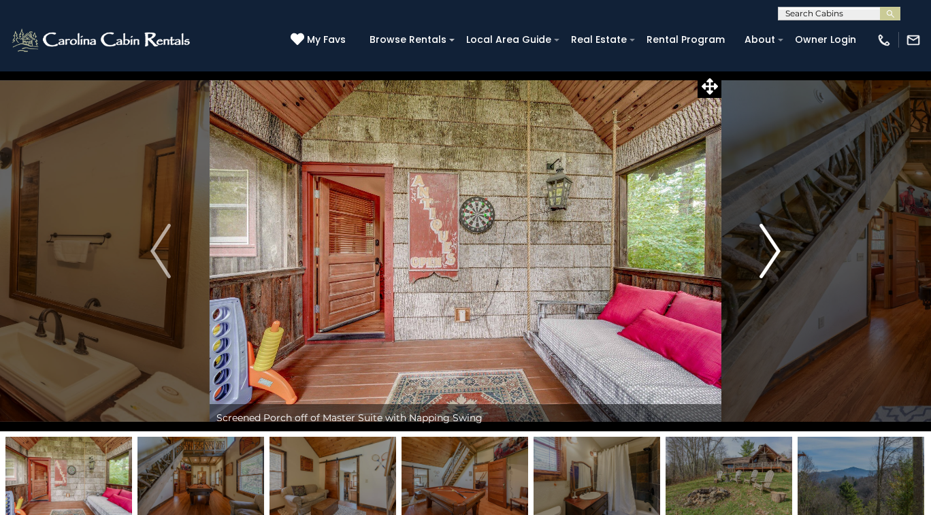
click at [783, 245] on button "Next" at bounding box center [769, 251] width 97 height 361
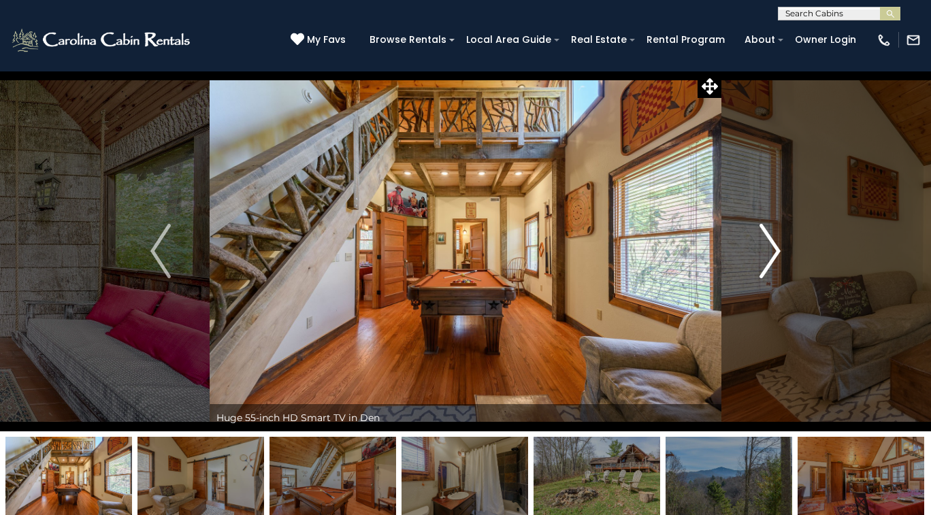
click at [768, 252] on img "Next" at bounding box center [770, 251] width 20 height 54
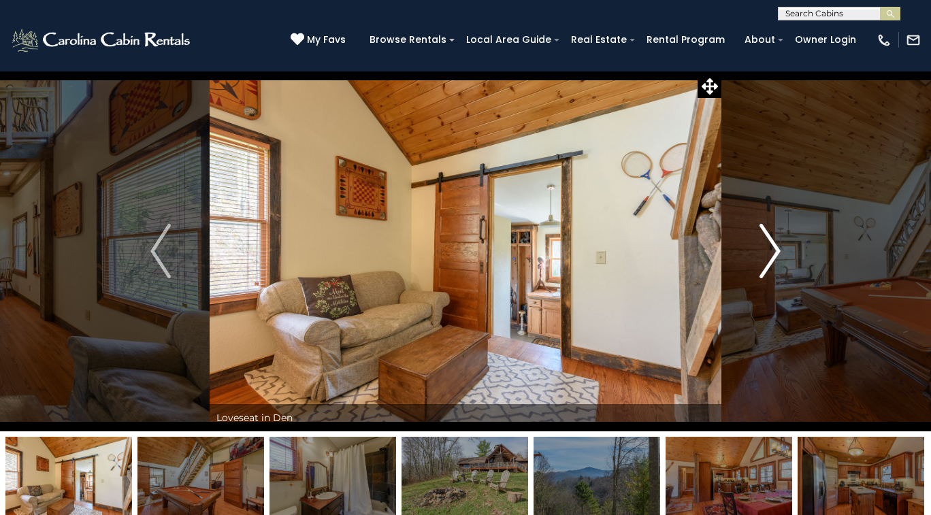
click at [768, 252] on img "Next" at bounding box center [770, 251] width 20 height 54
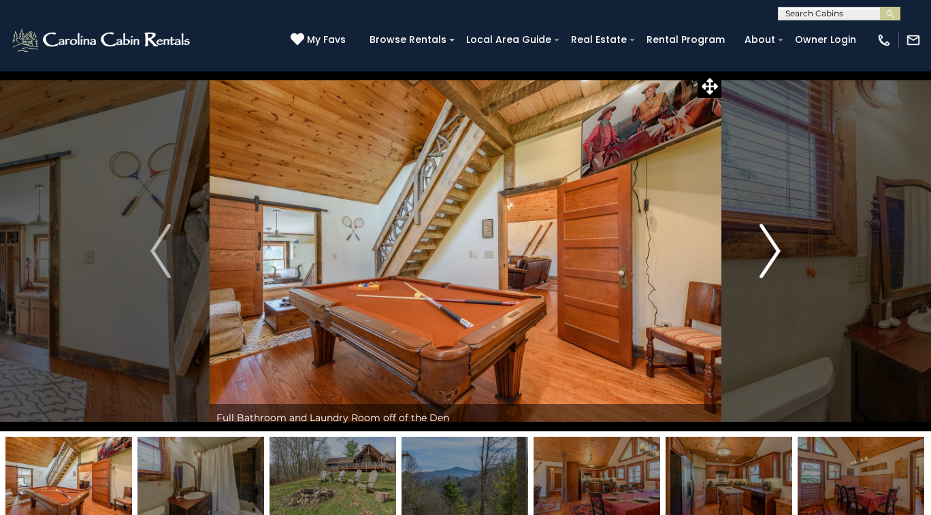
click at [773, 248] on img "Next" at bounding box center [770, 251] width 20 height 54
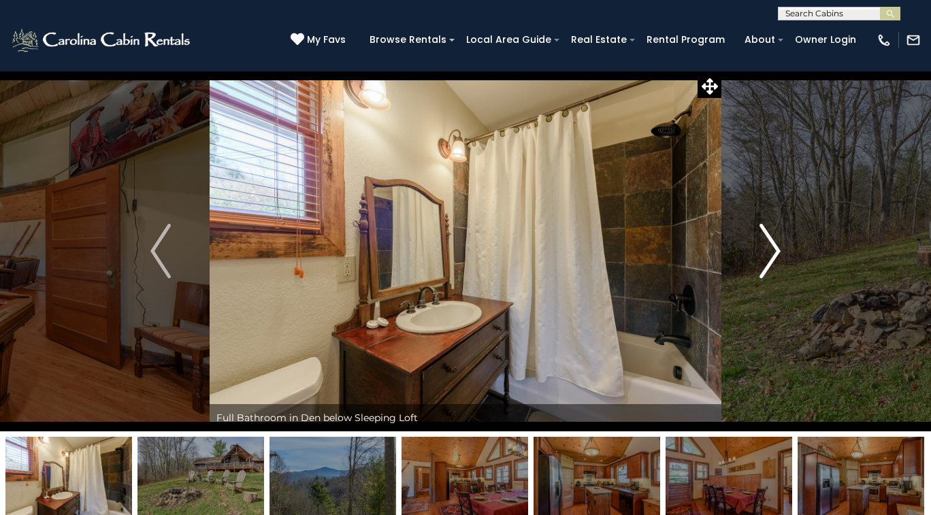
click at [773, 250] on img "Next" at bounding box center [770, 251] width 20 height 54
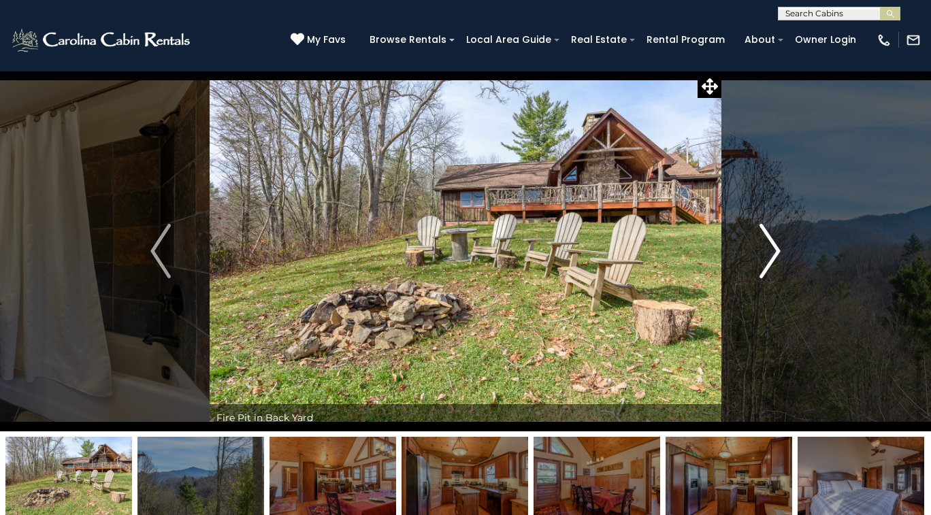
click at [773, 250] on img "Next" at bounding box center [770, 251] width 20 height 54
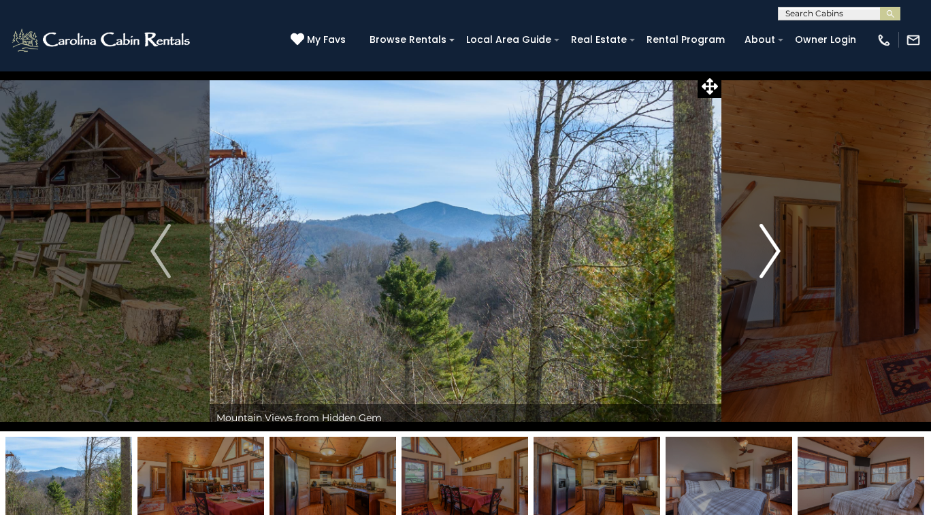
click at [773, 250] on img "Next" at bounding box center [770, 251] width 20 height 54
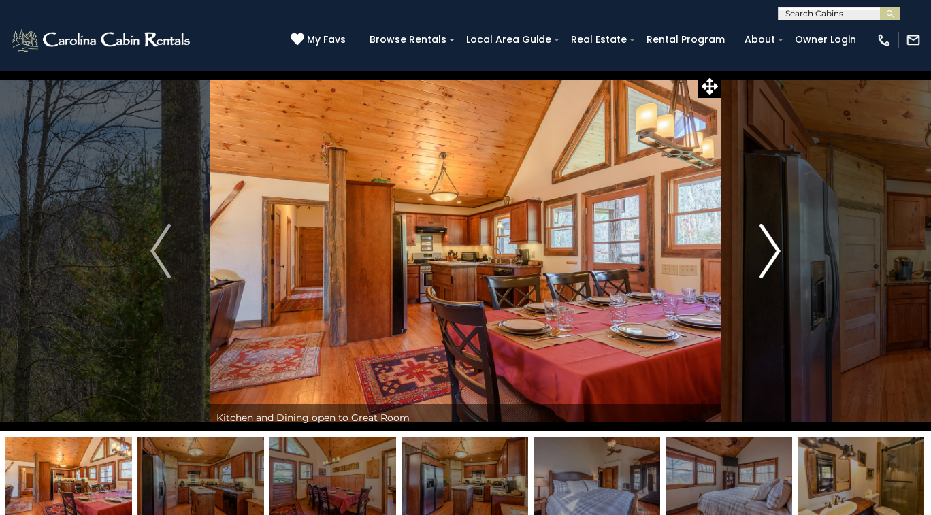
click at [773, 250] on img "Next" at bounding box center [770, 251] width 20 height 54
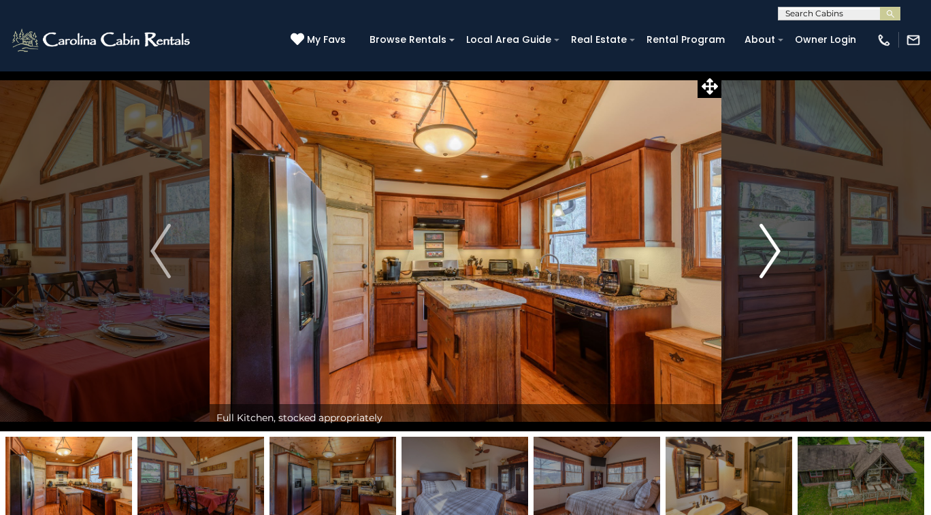
click at [774, 249] on img "Next" at bounding box center [770, 251] width 20 height 54
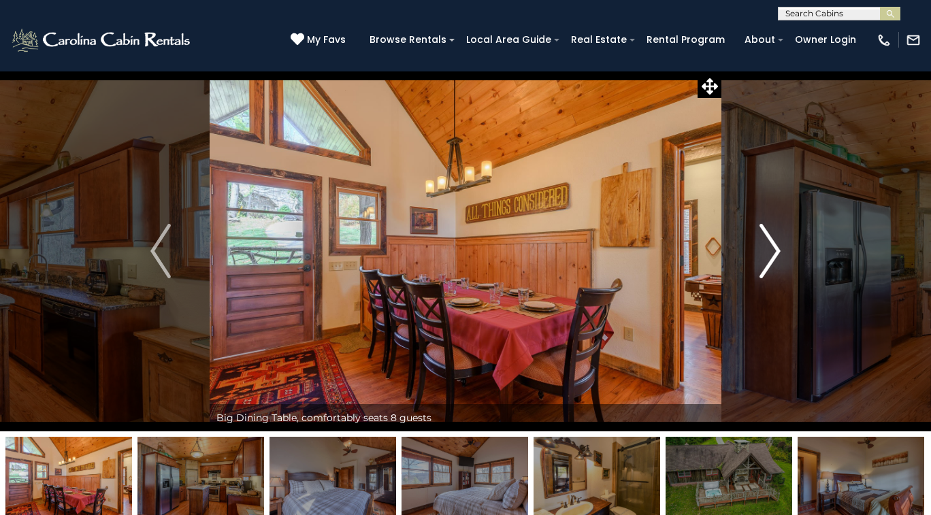
click at [774, 250] on img "Next" at bounding box center [770, 251] width 20 height 54
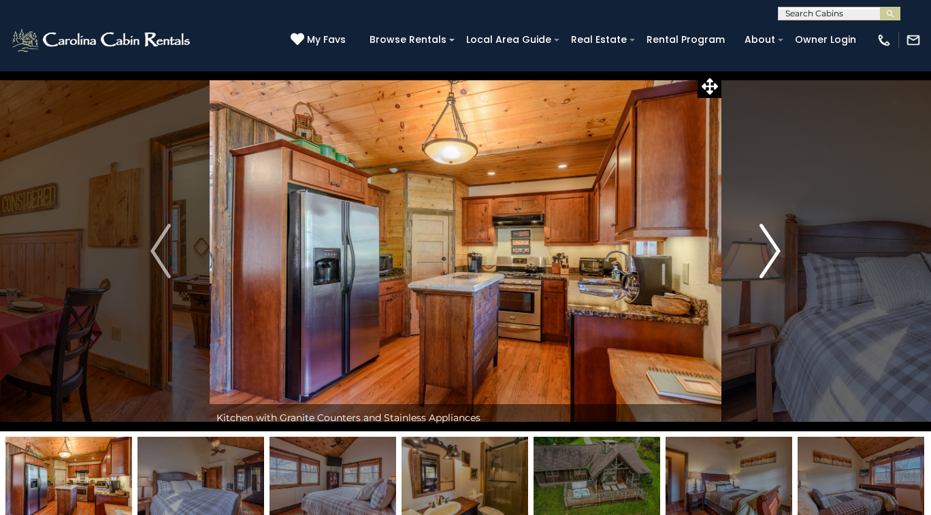
click at [774, 250] on img "Next" at bounding box center [770, 251] width 20 height 54
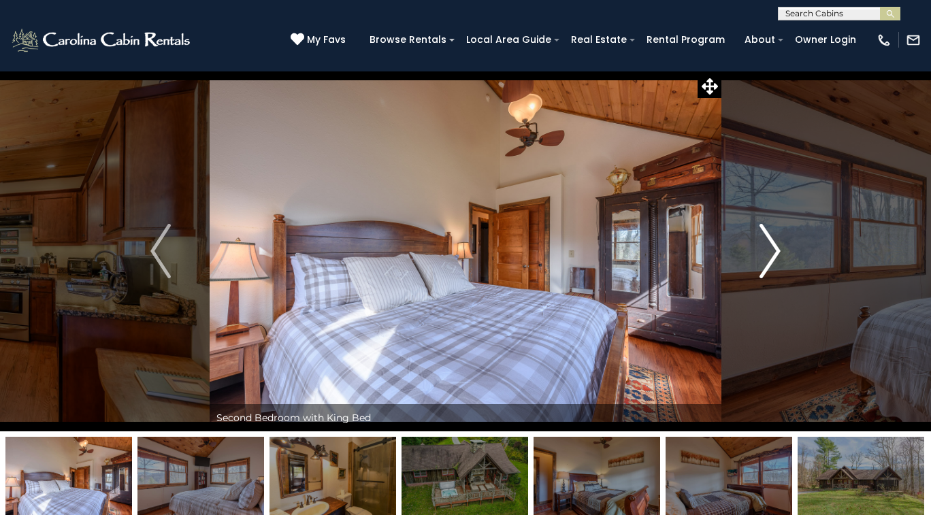
click at [773, 249] on img "Next" at bounding box center [770, 251] width 20 height 54
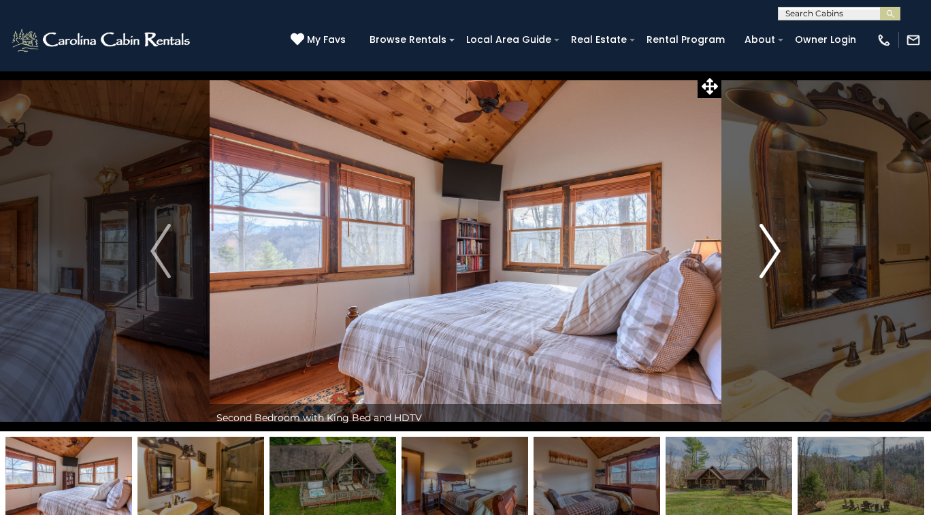
click at [773, 249] on img "Next" at bounding box center [770, 251] width 20 height 54
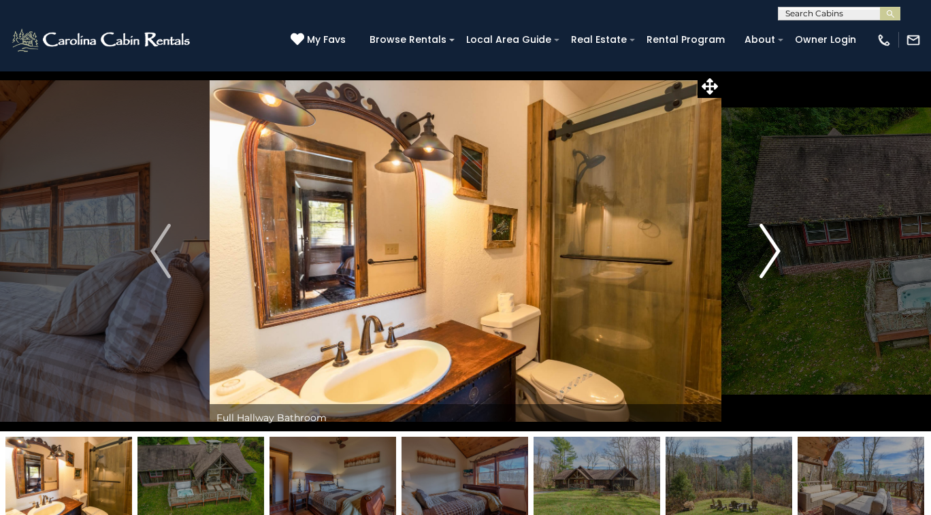
click at [773, 249] on img "Next" at bounding box center [770, 251] width 20 height 54
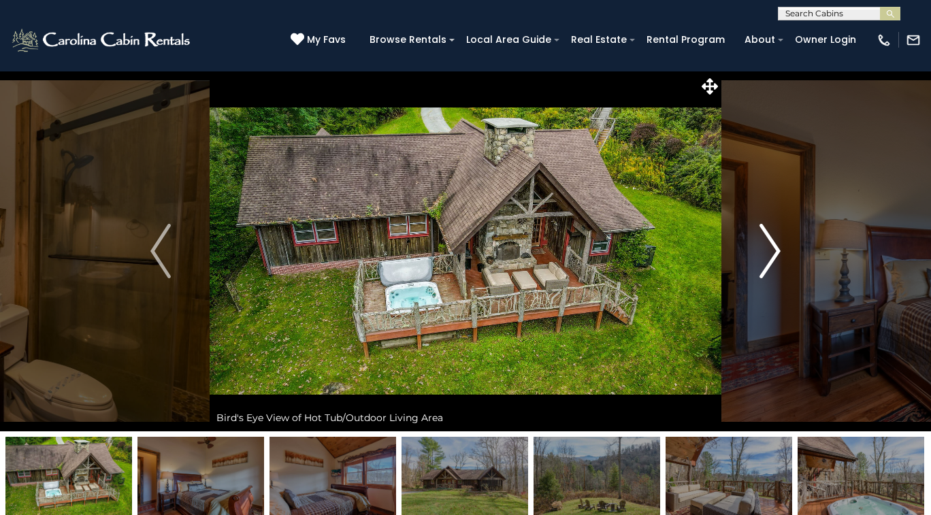
click at [773, 249] on img "Next" at bounding box center [770, 251] width 20 height 54
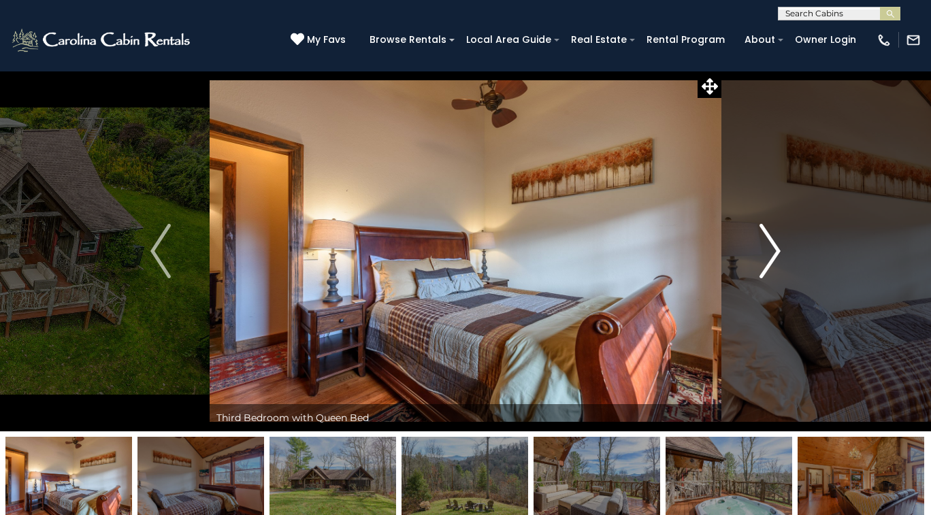
click at [773, 249] on img "Next" at bounding box center [770, 251] width 20 height 54
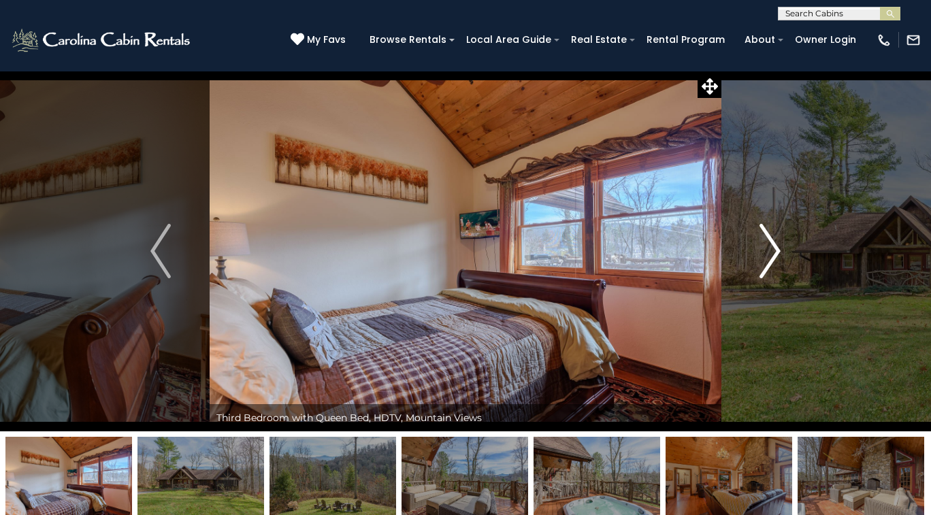
click at [773, 249] on img "Next" at bounding box center [770, 251] width 20 height 54
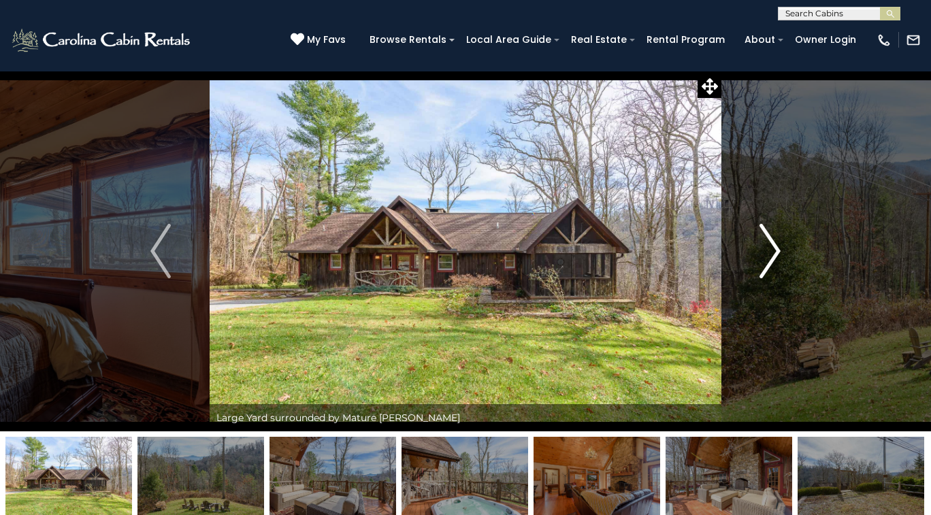
click at [773, 249] on img "Next" at bounding box center [770, 251] width 20 height 54
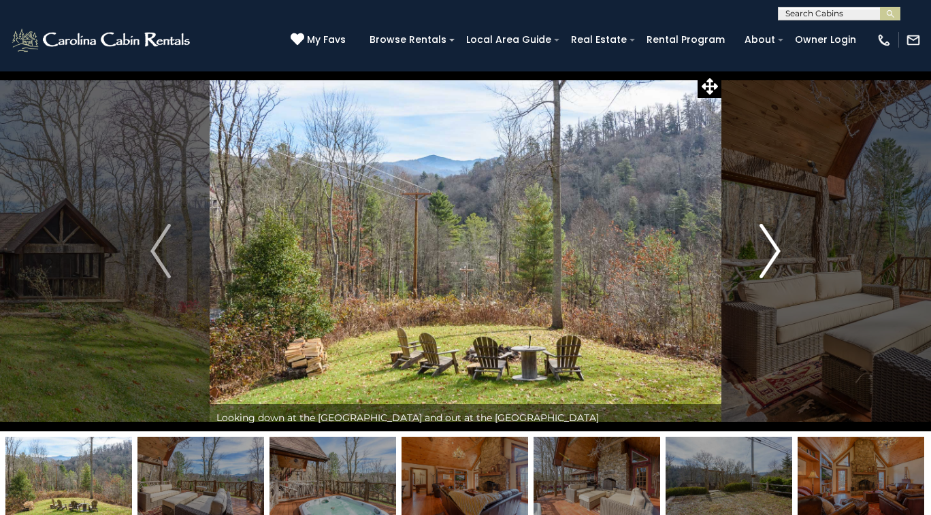
click at [773, 249] on img "Next" at bounding box center [770, 251] width 20 height 54
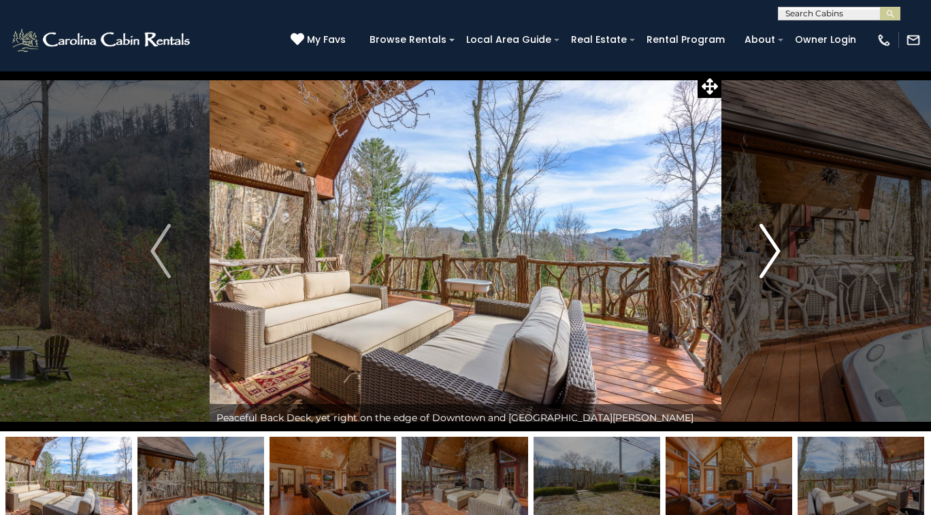
click at [773, 249] on img "Next" at bounding box center [770, 251] width 20 height 54
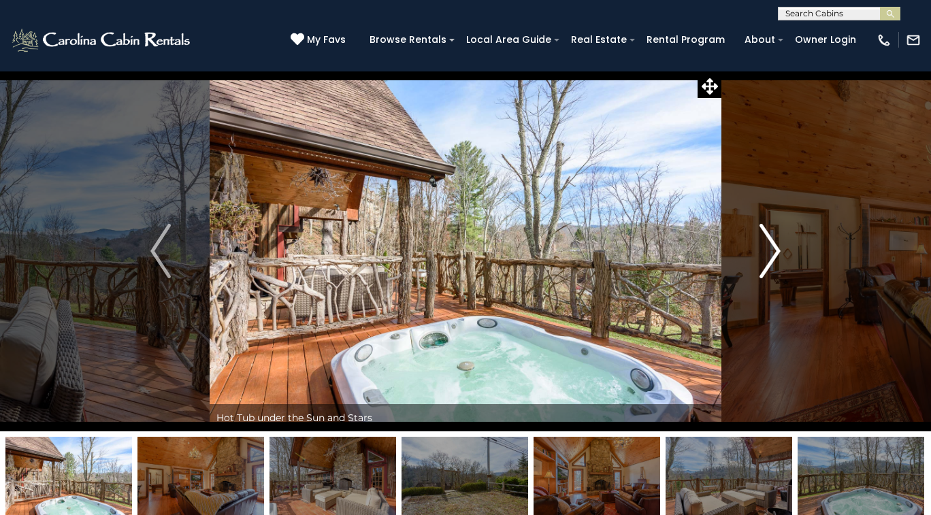
click at [773, 249] on img "Next" at bounding box center [770, 251] width 20 height 54
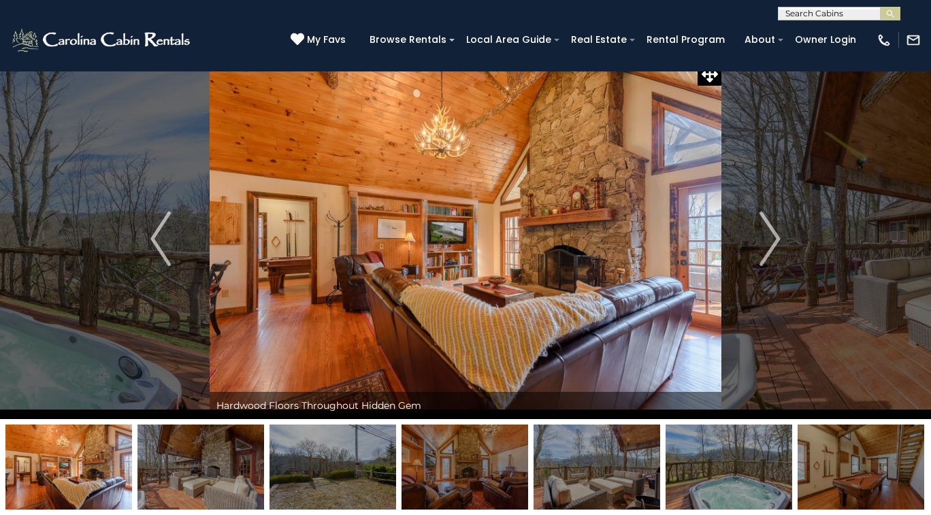
scroll to position [16, 0]
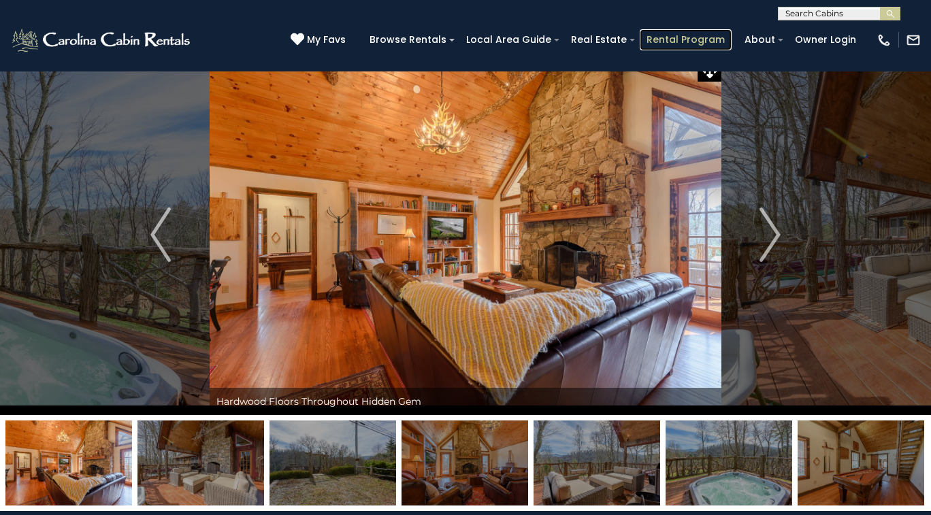
click at [669, 38] on link "Rental Program" at bounding box center [686, 39] width 92 height 21
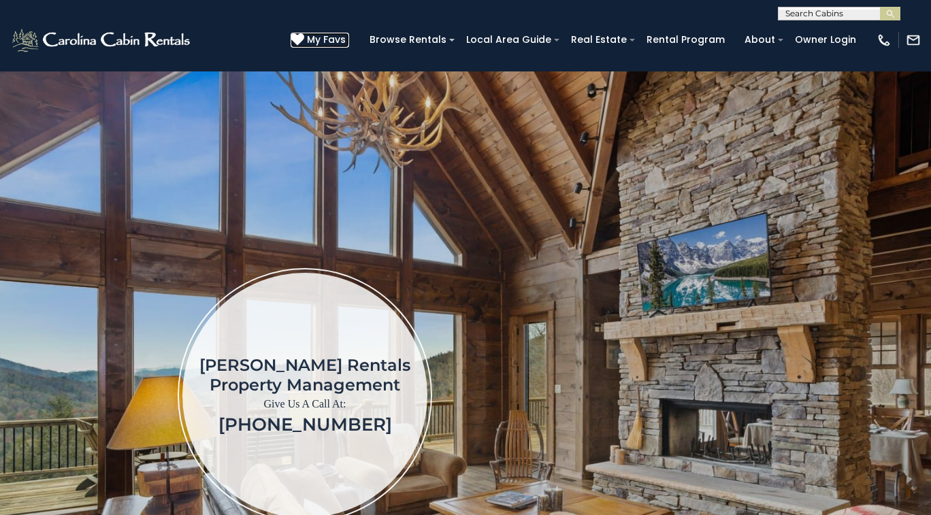
click at [342, 38] on span "My Favs" at bounding box center [326, 40] width 39 height 14
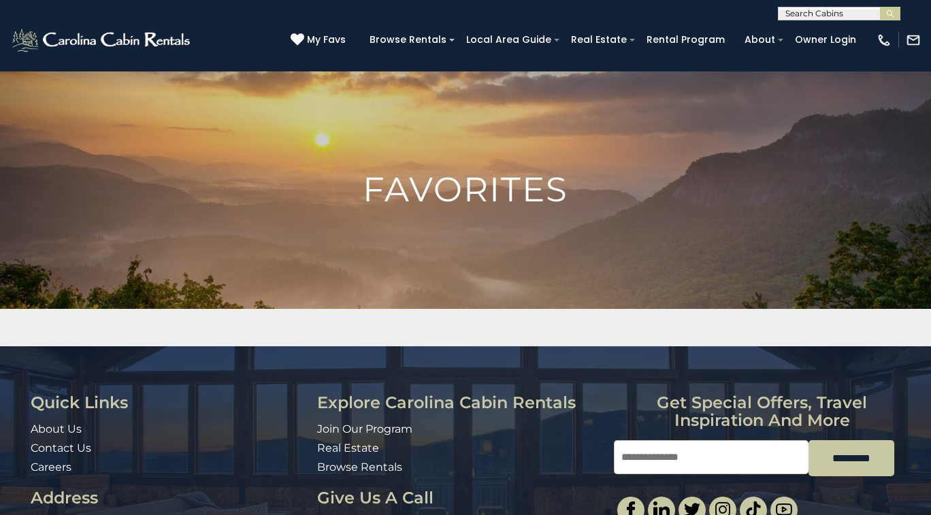
click at [816, 13] on input "text" at bounding box center [837, 17] width 119 height 14
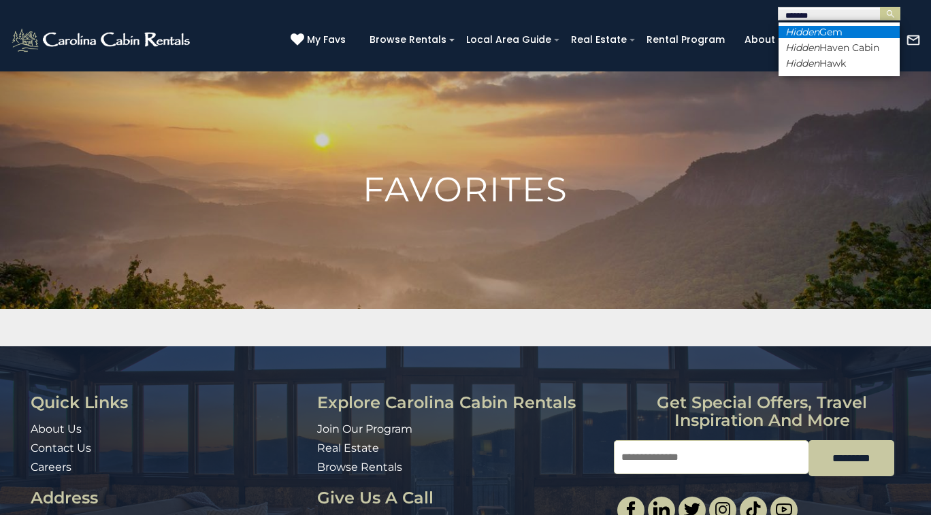
type input "******"
click at [848, 28] on li "Hidden Gem" at bounding box center [838, 32] width 121 height 12
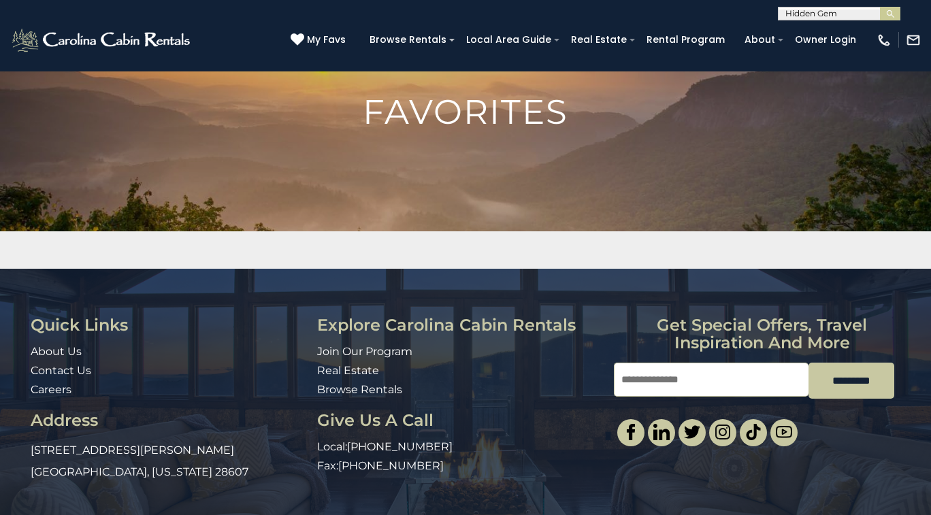
scroll to position [116, 0]
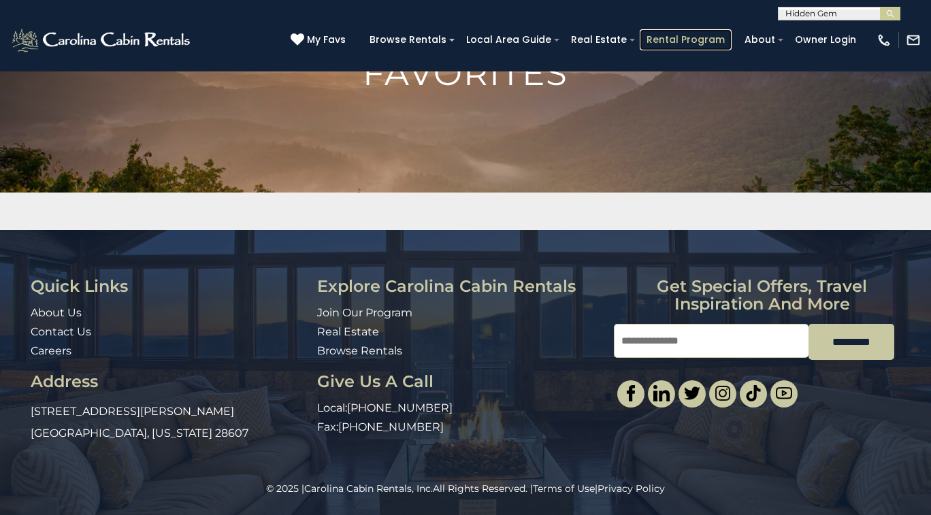
click at [685, 37] on link "Rental Program" at bounding box center [686, 39] width 92 height 21
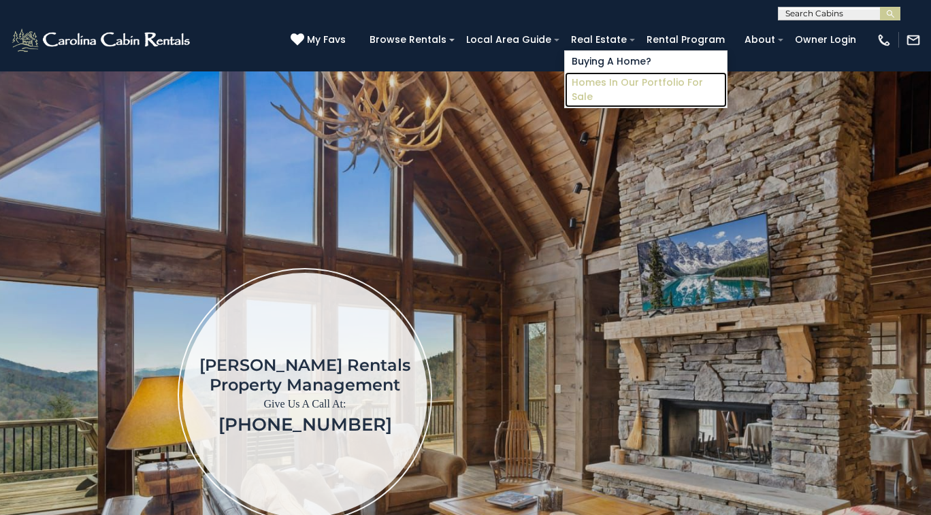
click at [597, 84] on link "Homes in Our Portfolio For Sale" at bounding box center [646, 89] width 162 height 35
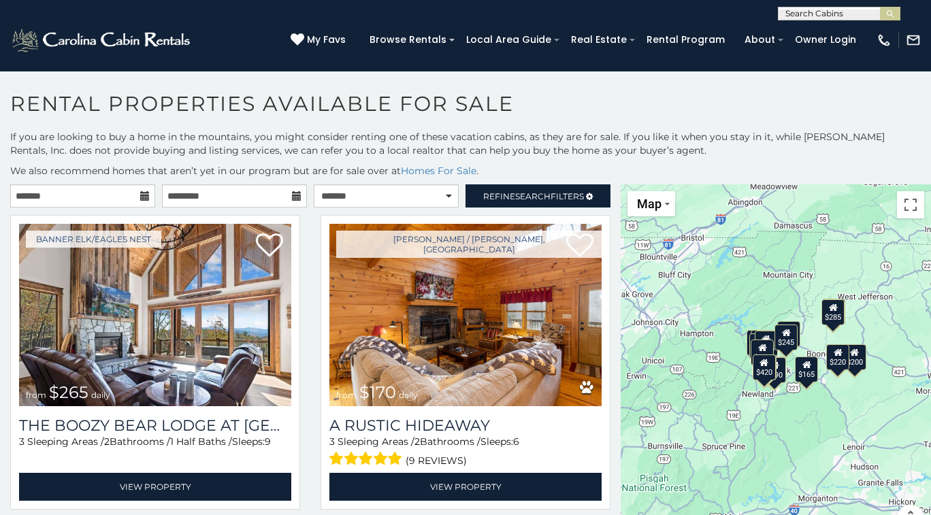
click at [814, 12] on input "text" at bounding box center [837, 17] width 119 height 14
type input "*********"
click at [819, 29] on em "Hidden Ge" at bounding box center [810, 32] width 50 height 12
click at [891, 12] on img "submit" at bounding box center [890, 14] width 10 height 10
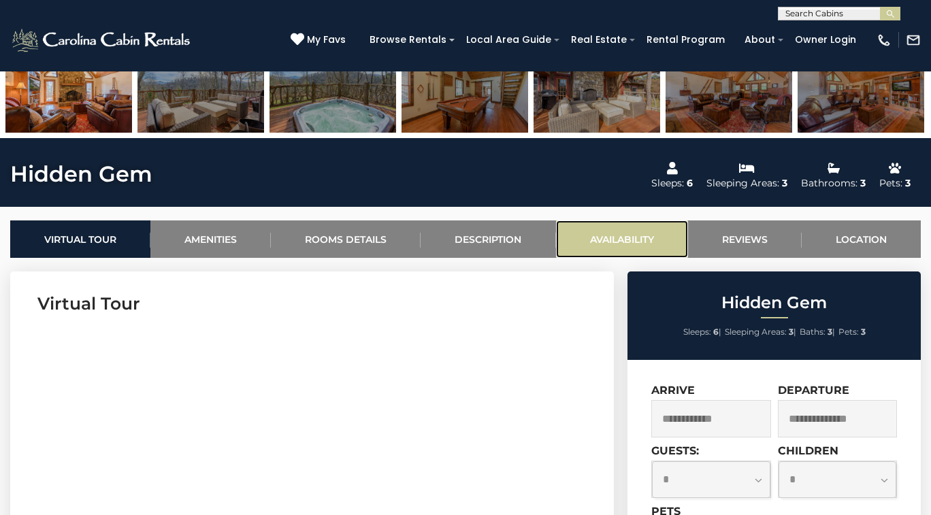
click at [616, 232] on link "Availability" at bounding box center [622, 238] width 132 height 37
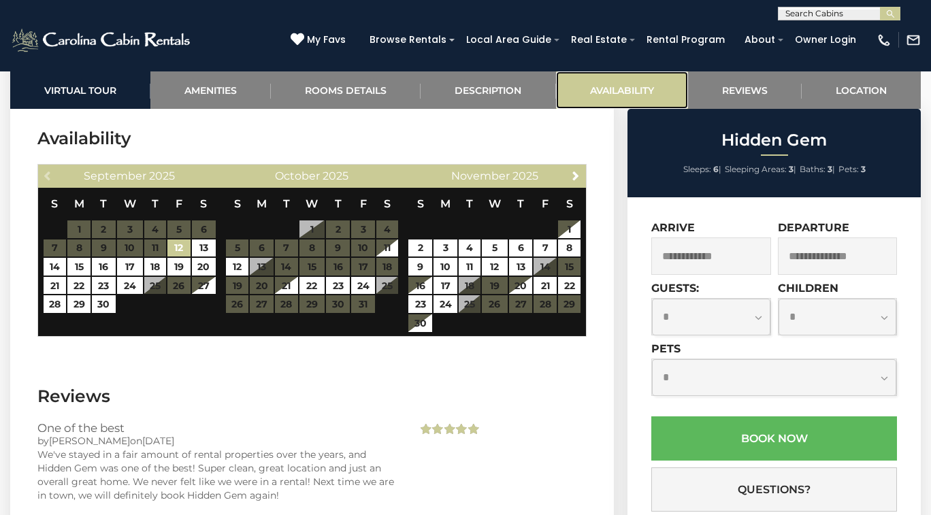
scroll to position [2532, 0]
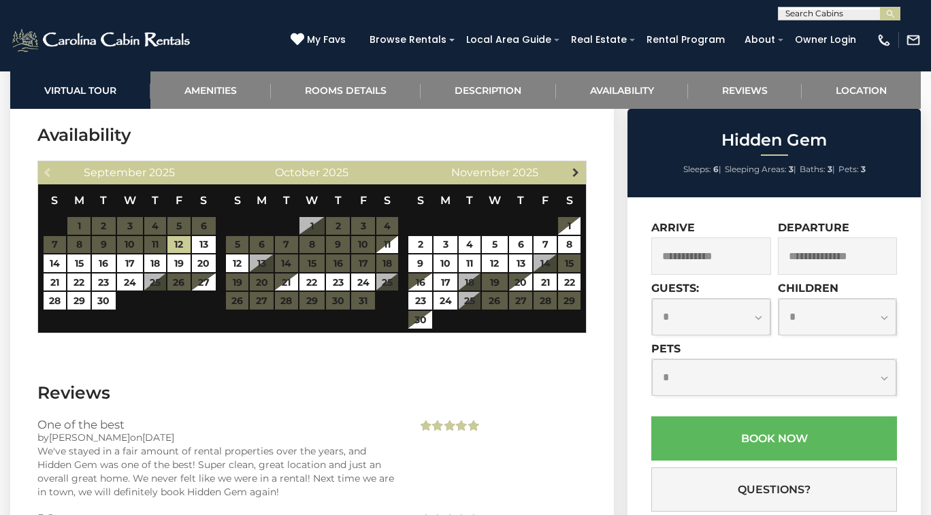
click at [576, 172] on span "Next" at bounding box center [575, 172] width 11 height 11
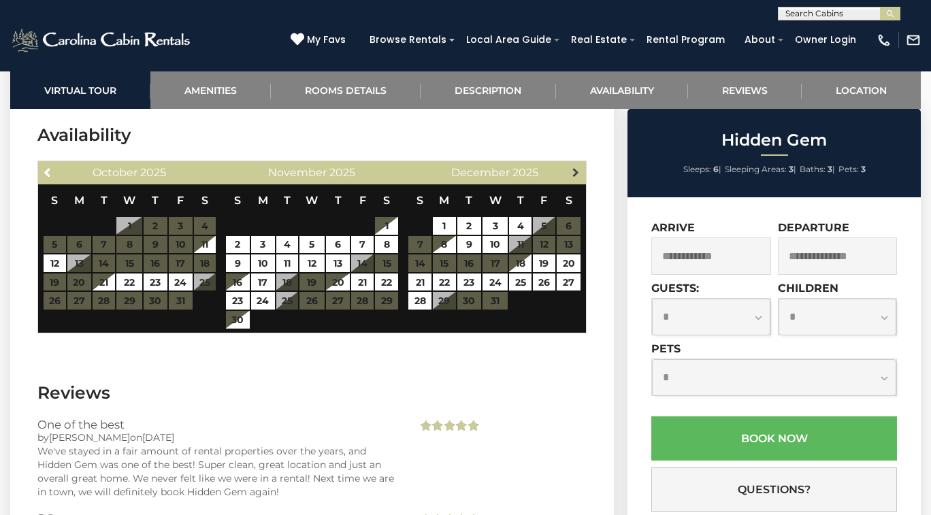
click at [579, 167] on span "Next" at bounding box center [575, 172] width 11 height 11
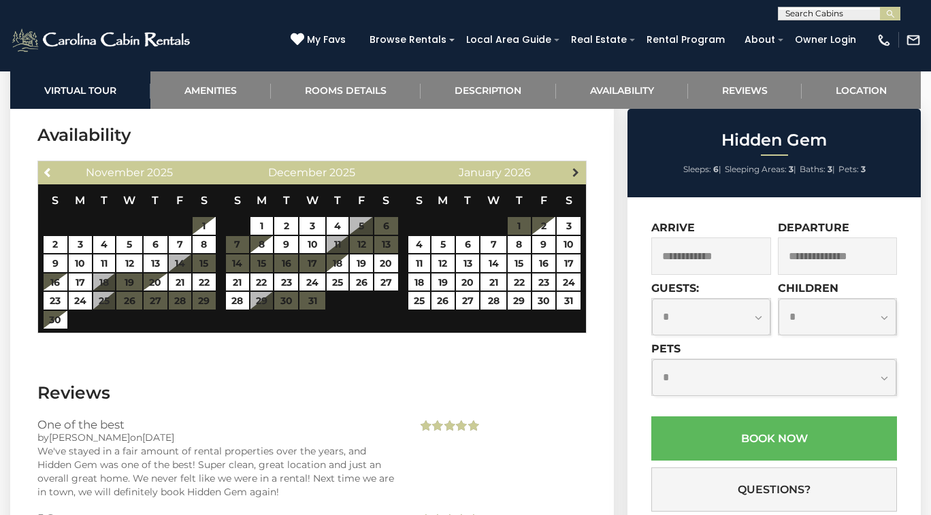
click at [574, 176] on span "Next" at bounding box center [575, 172] width 11 height 11
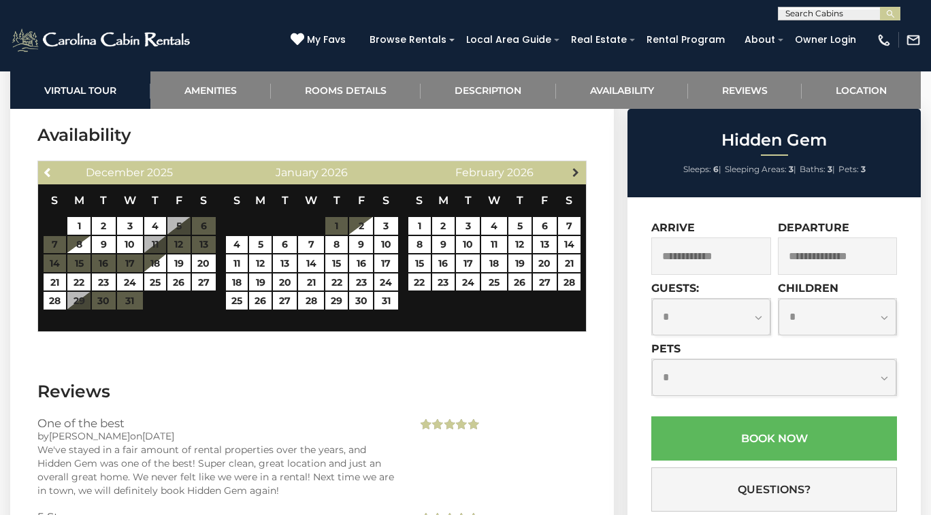
click at [576, 171] on span "Next" at bounding box center [575, 172] width 11 height 11
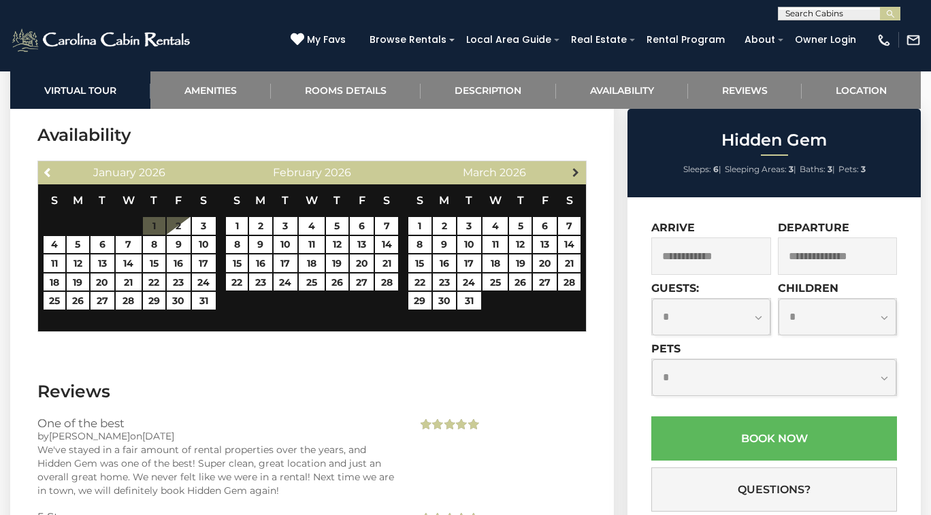
click at [576, 171] on span "Next" at bounding box center [575, 172] width 11 height 11
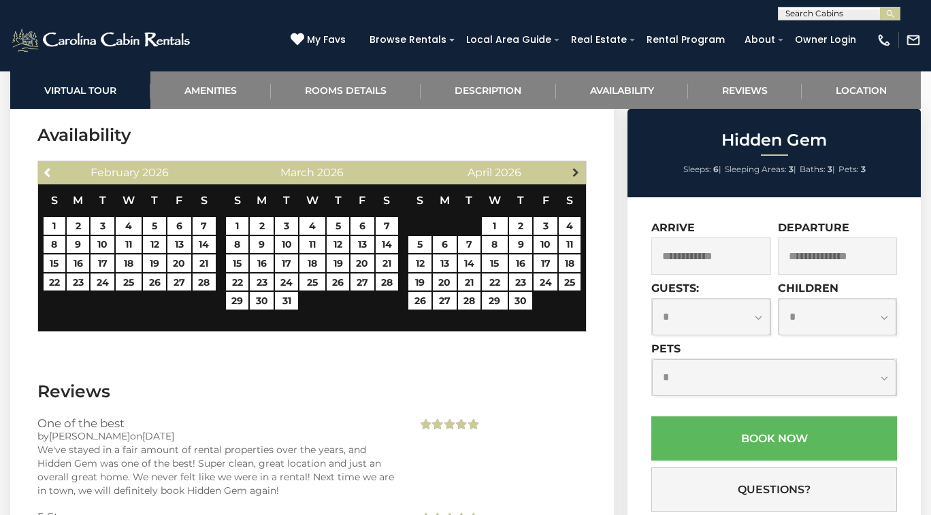
click at [575, 174] on span "Next" at bounding box center [575, 172] width 11 height 11
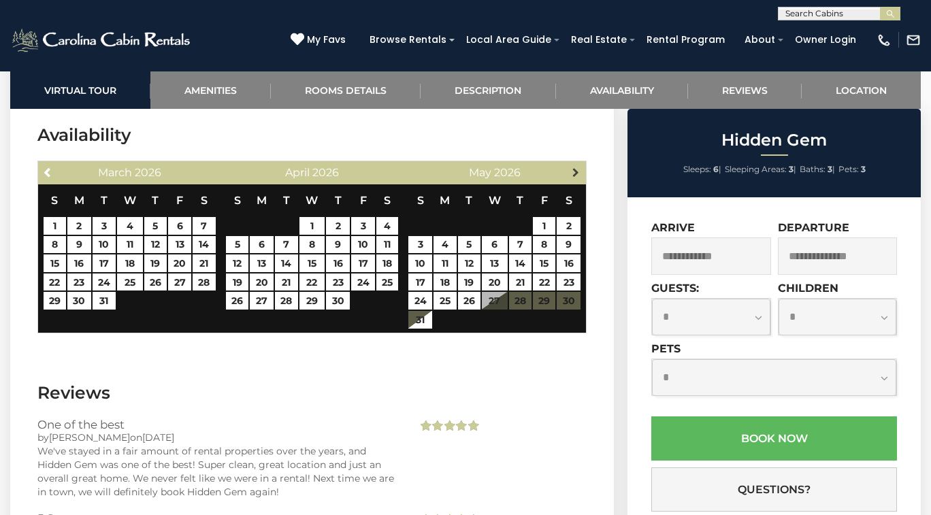
click at [575, 174] on span "Next" at bounding box center [575, 172] width 11 height 11
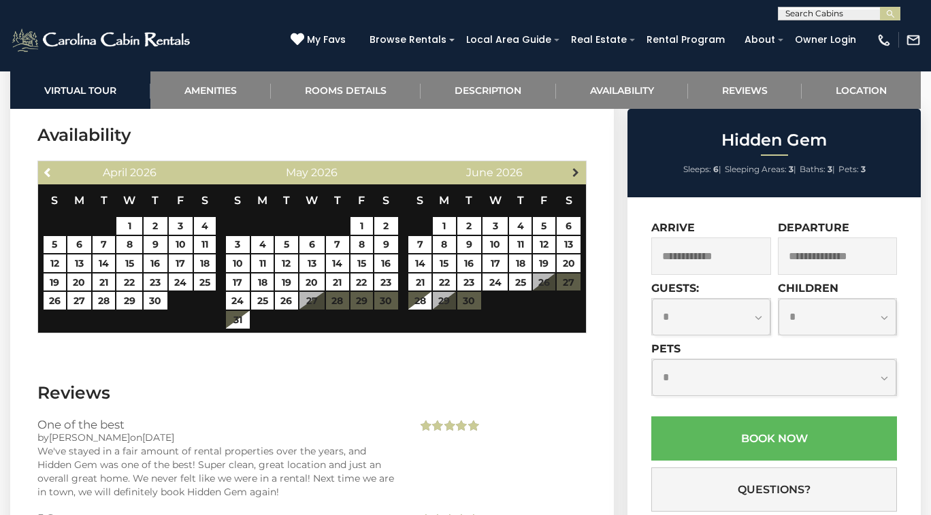
click at [573, 176] on span "Next" at bounding box center [575, 172] width 11 height 11
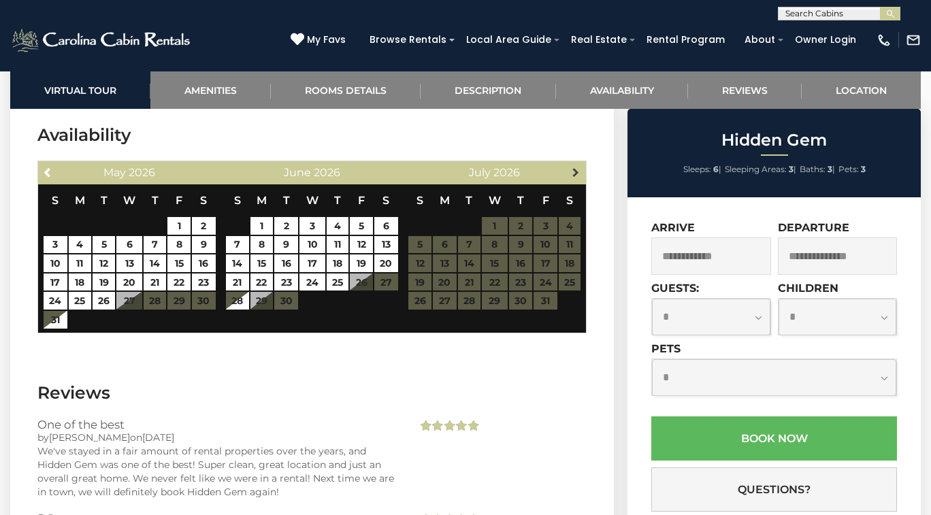
click at [573, 174] on span "Next" at bounding box center [575, 172] width 11 height 11
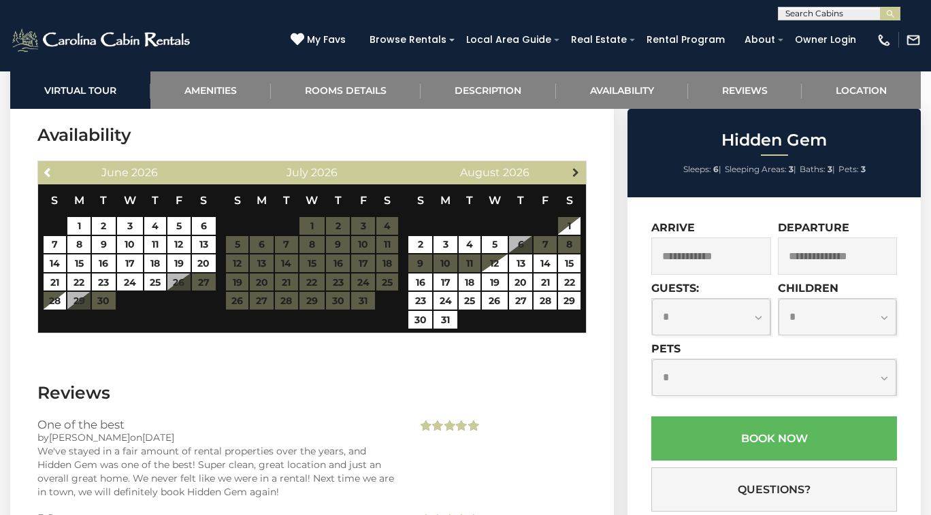
click at [578, 169] on span "Next" at bounding box center [575, 172] width 11 height 11
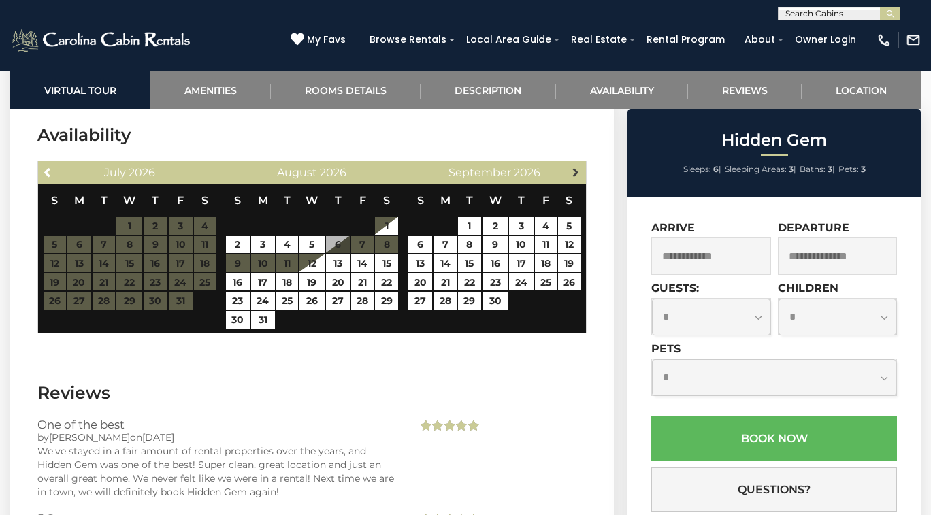
click at [573, 171] on span "Next" at bounding box center [575, 172] width 11 height 11
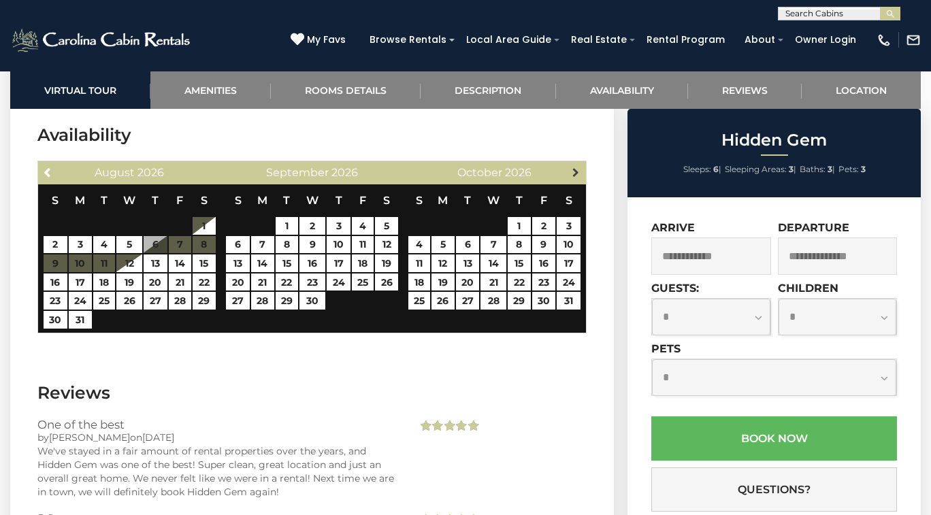
click at [574, 170] on span "Next" at bounding box center [575, 172] width 11 height 11
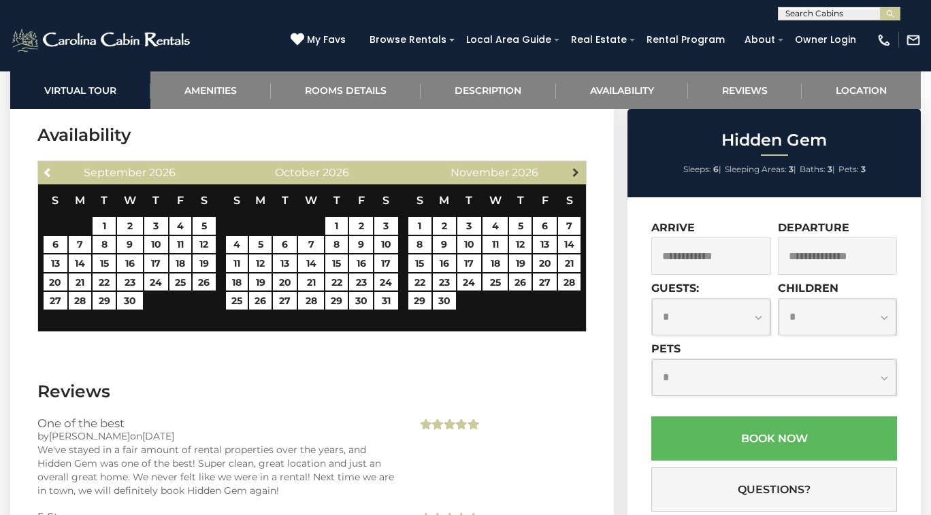
click at [572, 174] on span "Next" at bounding box center [575, 172] width 11 height 11
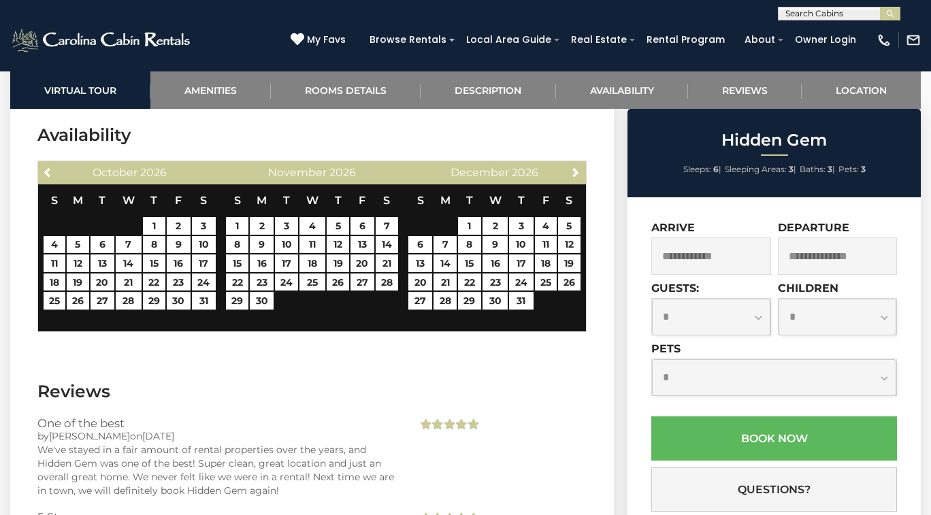
click at [572, 180] on div "Next [DATE]" at bounding box center [494, 172] width 182 height 23
click at [572, 171] on span "Next" at bounding box center [575, 172] width 11 height 11
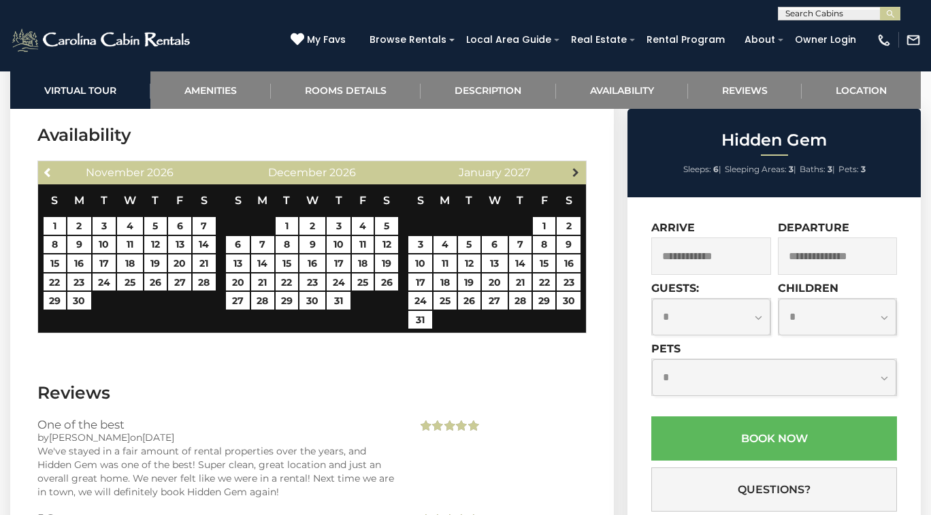
click at [576, 169] on span "Next" at bounding box center [575, 172] width 11 height 11
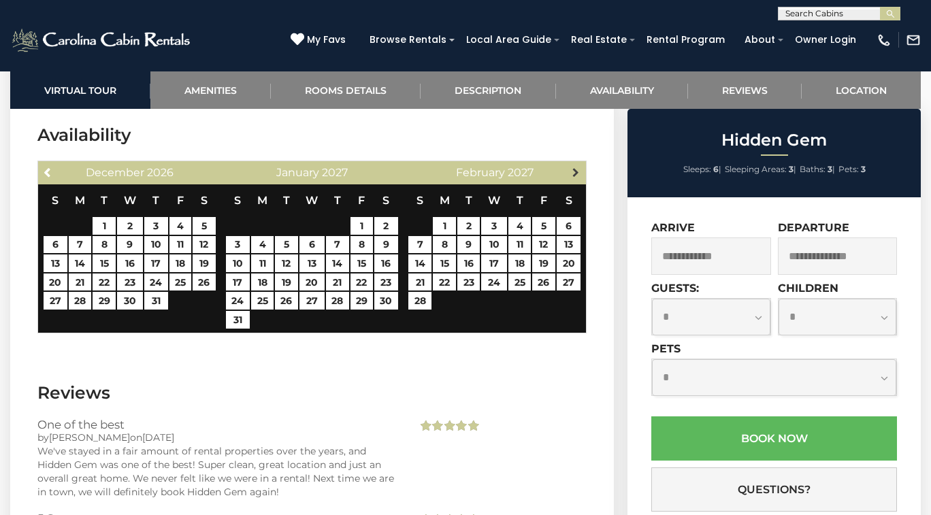
click at [572, 176] on span "Next" at bounding box center [575, 172] width 11 height 11
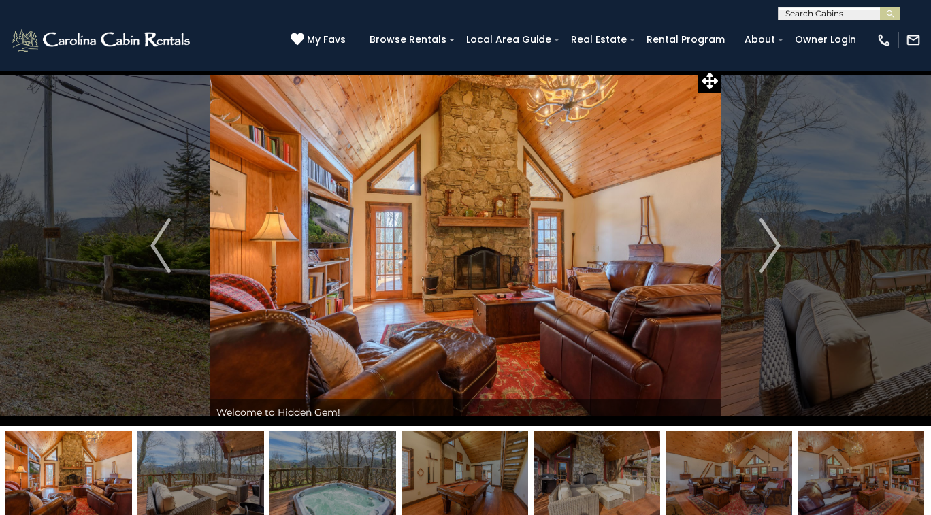
scroll to position [0, 0]
